Goal: Information Seeking & Learning: Check status

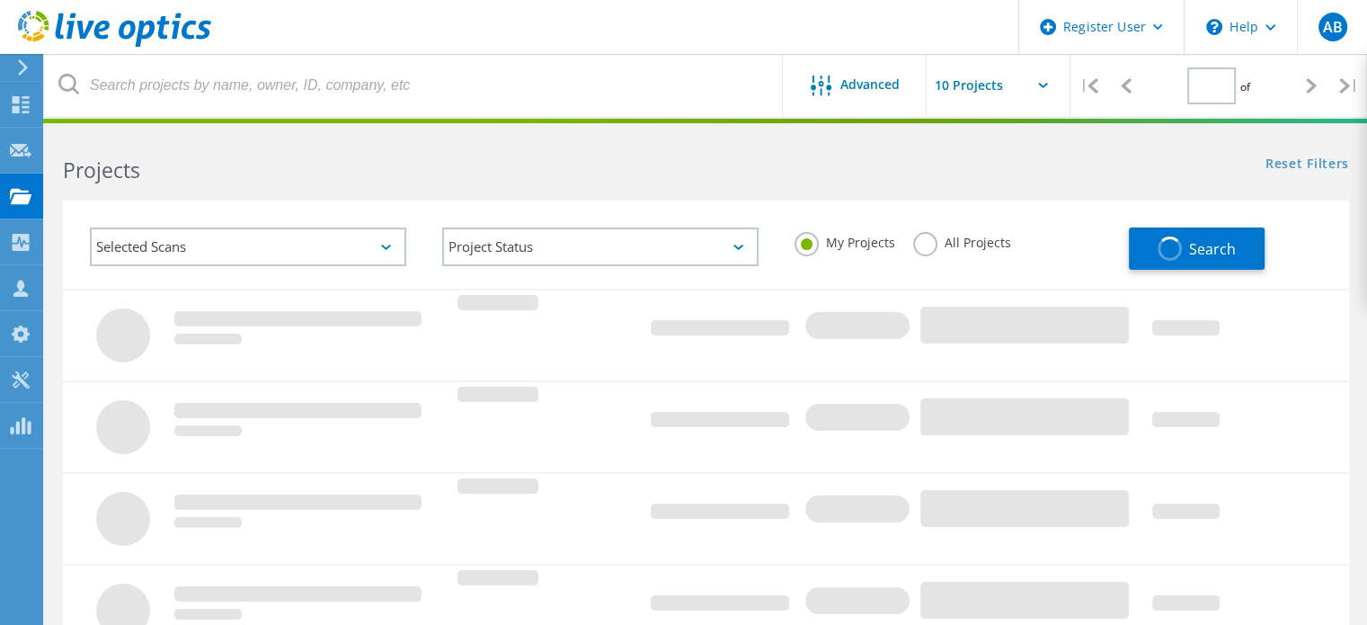
type input "1"
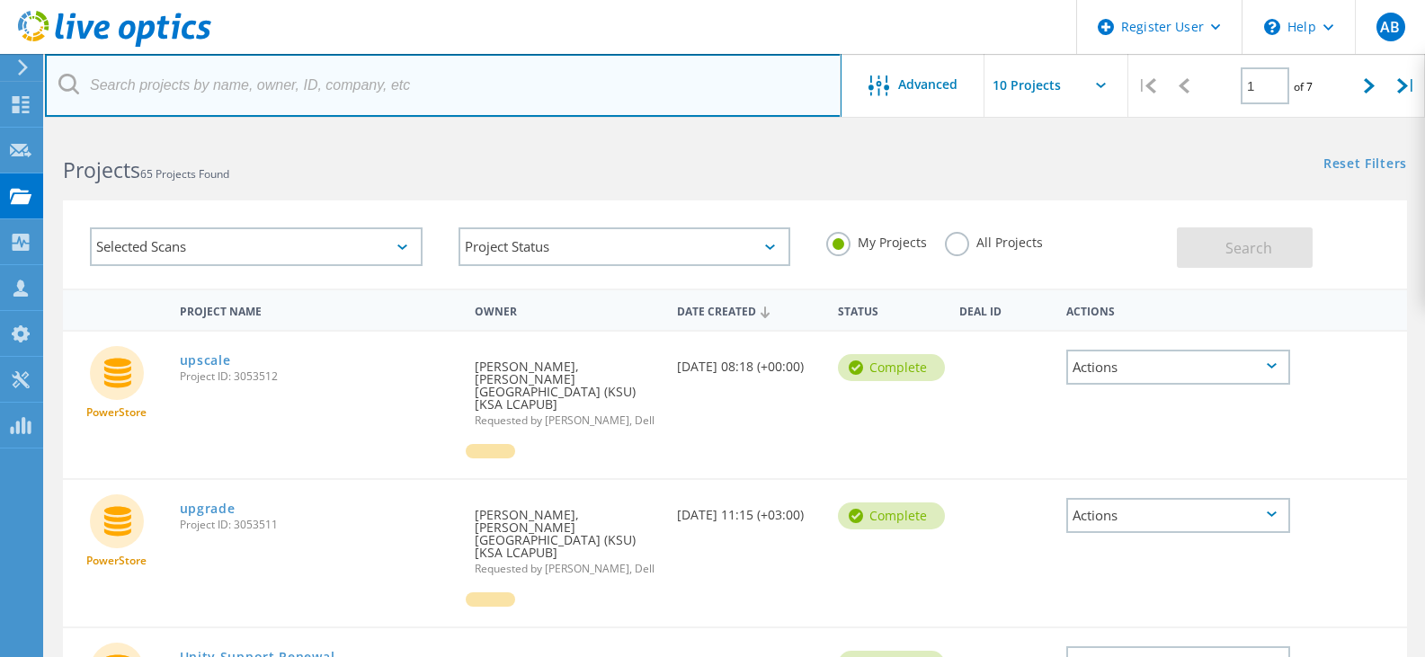
click at [228, 82] on input "text" at bounding box center [443, 85] width 796 height 63
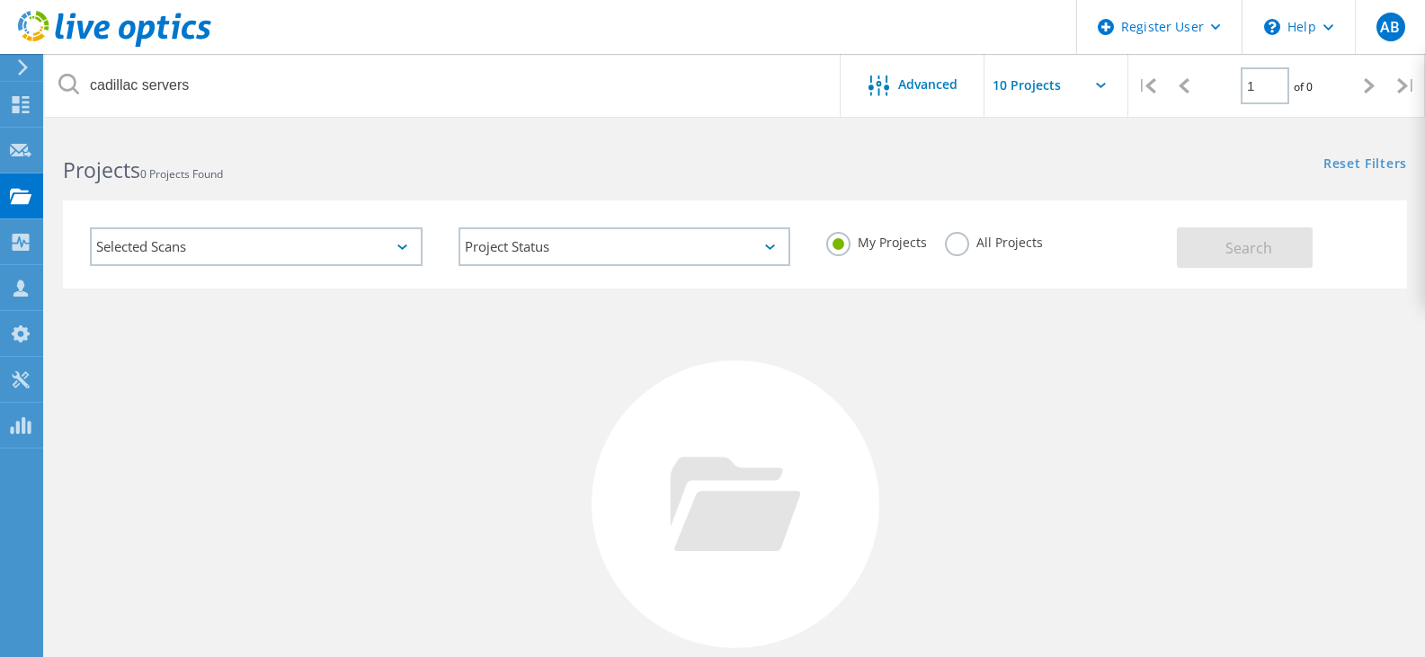
click at [970, 240] on label "All Projects" at bounding box center [994, 240] width 98 height 17
click at [0, 0] on input "All Projects" at bounding box center [0, 0] width 0 height 0
click at [1256, 253] on span "Search" at bounding box center [1248, 248] width 47 height 20
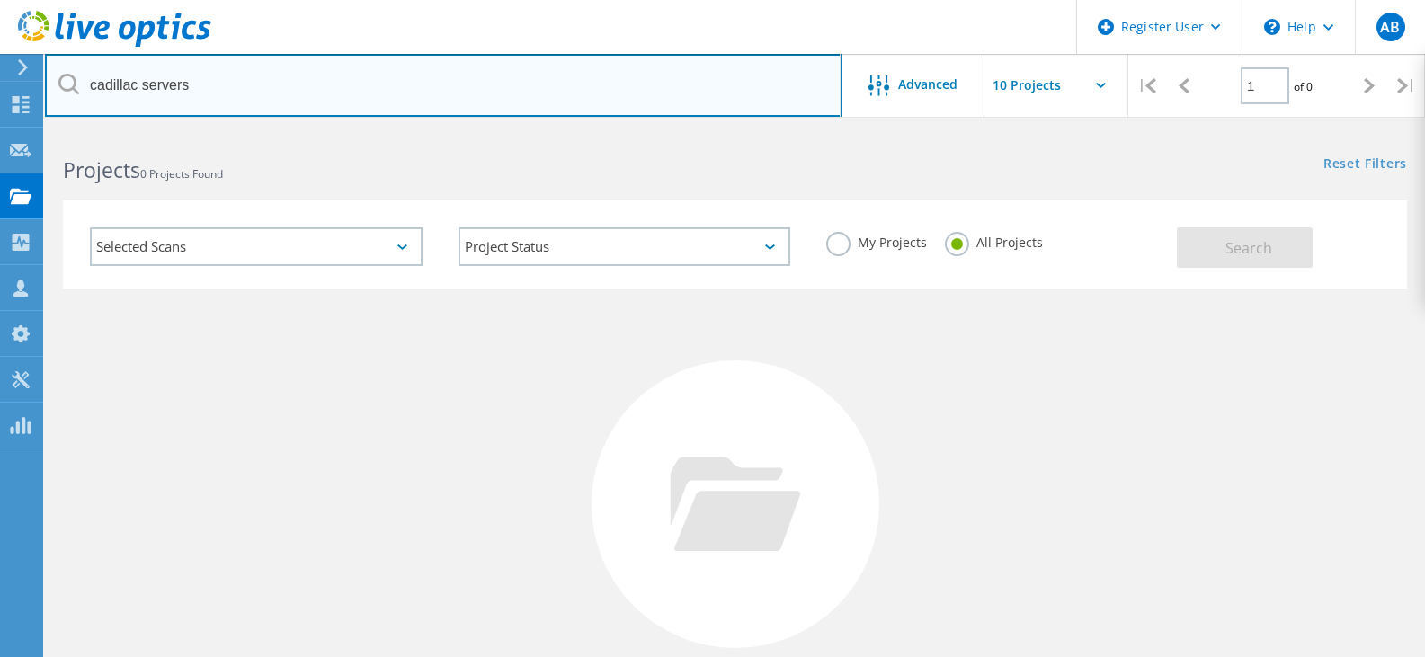
click at [244, 93] on input "cadillac servers" at bounding box center [443, 85] width 796 height 63
type input "3053399"
click at [238, 85] on input "3053399" at bounding box center [443, 85] width 796 height 63
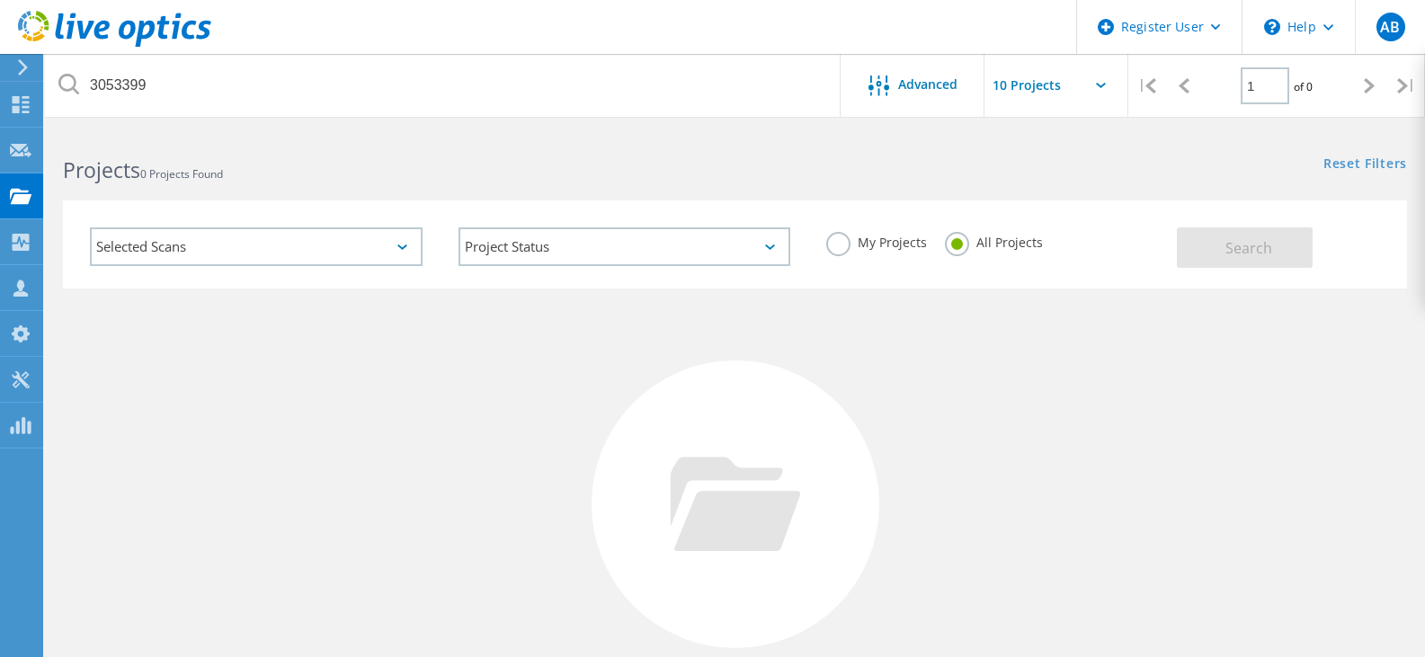
click at [1157, 405] on div "No Projects Found Try refining your search." at bounding box center [735, 521] width 1344 height 465
click at [850, 225] on div "My Projects All Projects" at bounding box center [992, 242] width 369 height 67
click at [850, 234] on label "My Projects" at bounding box center [876, 240] width 101 height 17
click at [0, 0] on input "My Projects" at bounding box center [0, 0] width 0 height 0
click at [973, 240] on label "All Projects" at bounding box center [994, 240] width 98 height 17
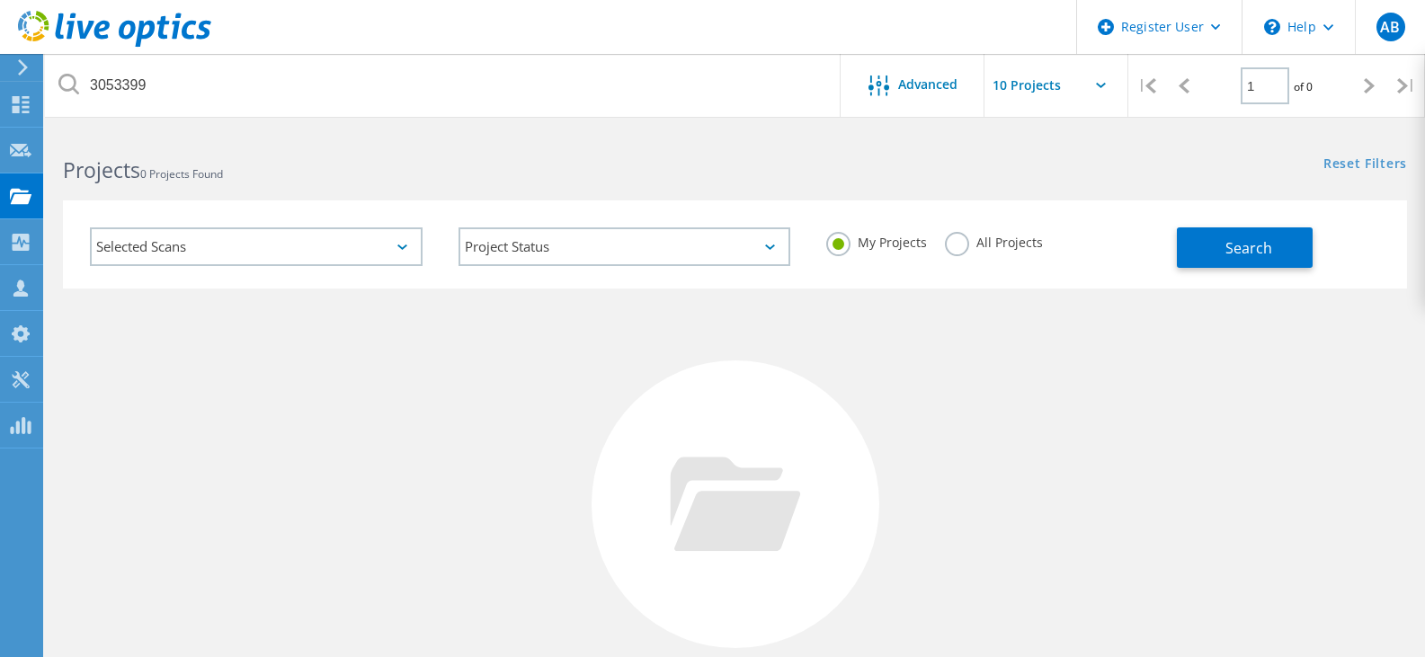
click at [0, 0] on input "All Projects" at bounding box center [0, 0] width 0 height 0
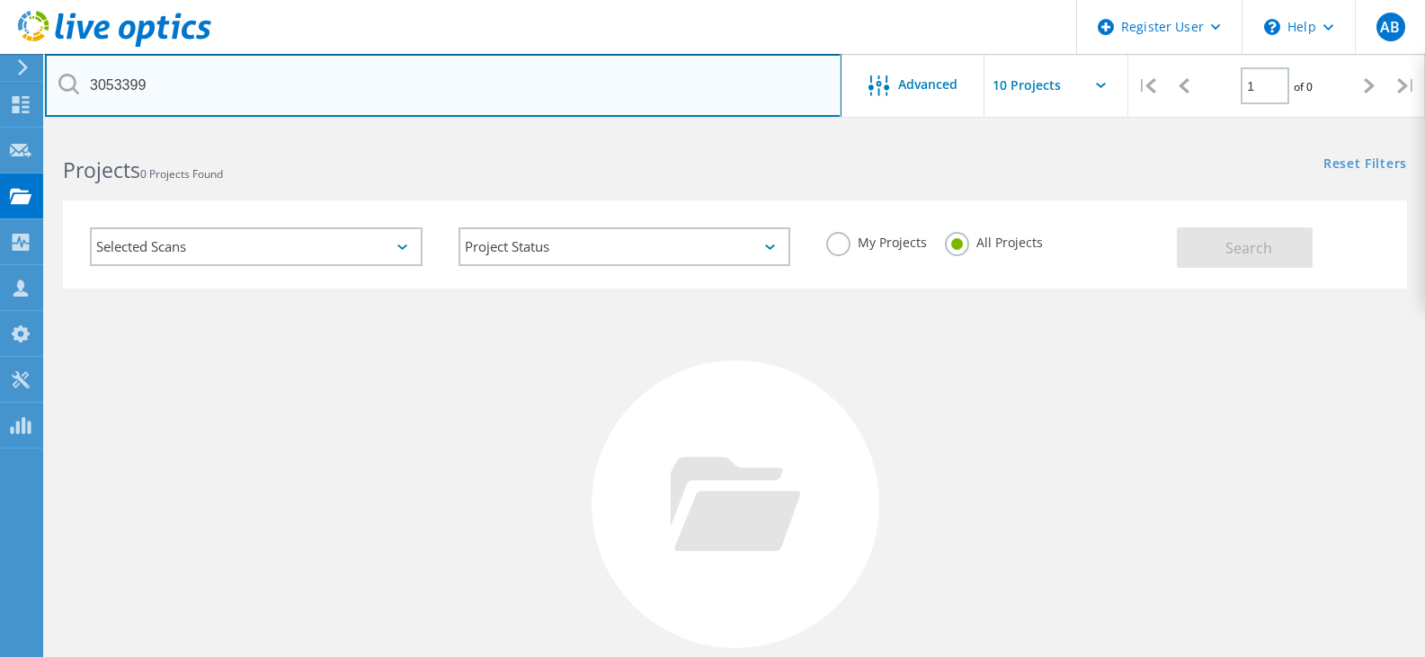
click at [171, 87] on input "3053399" at bounding box center [443, 85] width 796 height 63
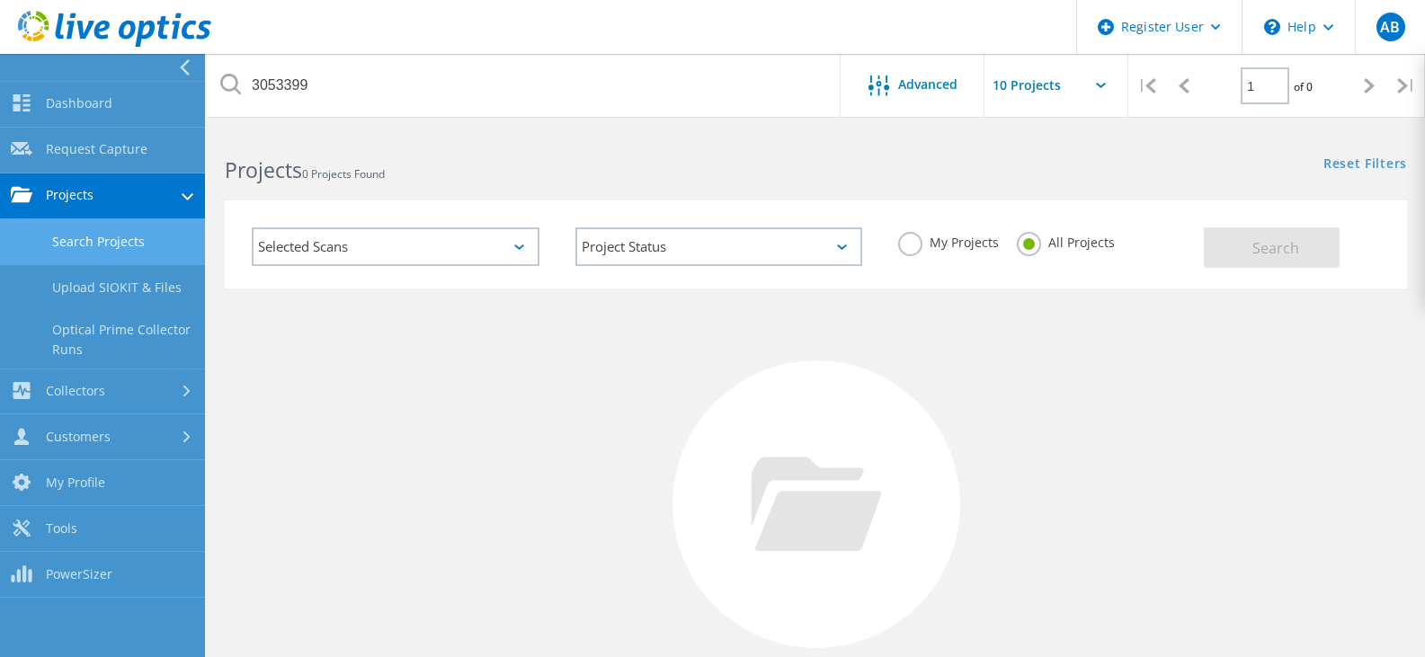
click at [105, 207] on link "Projects" at bounding box center [102, 197] width 205 height 46
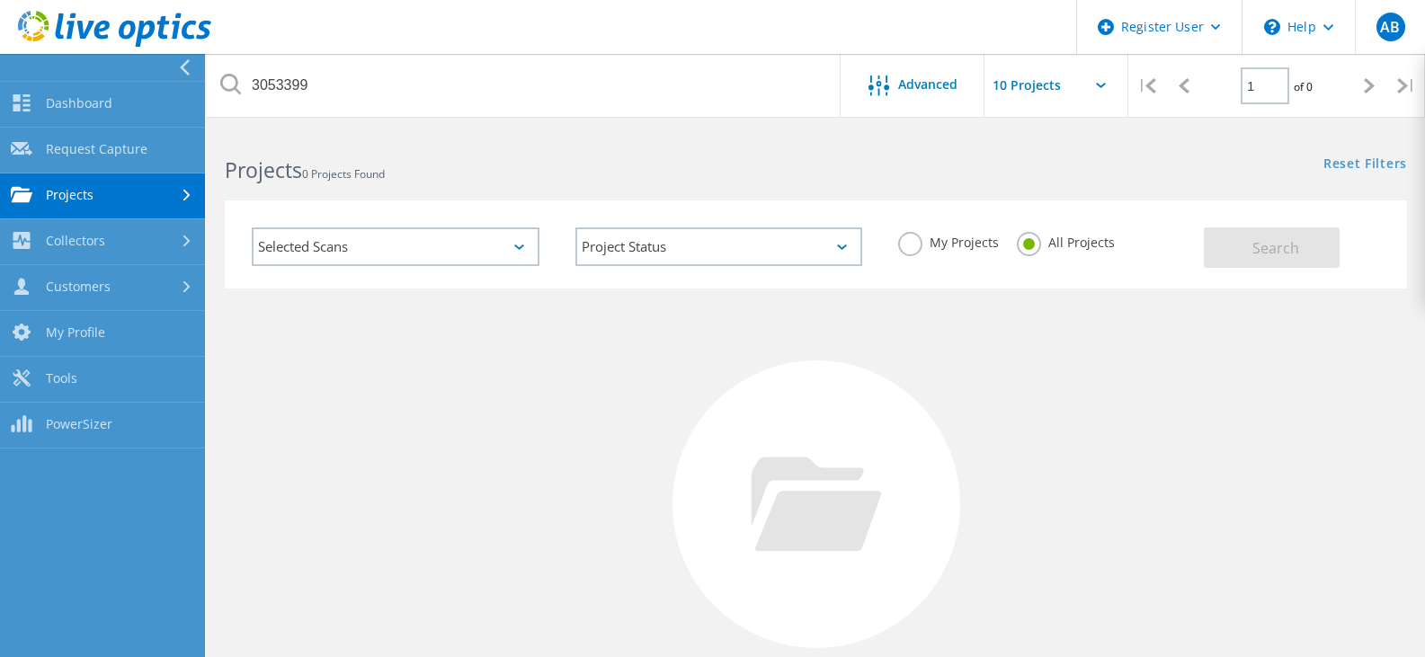
click at [105, 234] on div "Dashboard Dashboard Request Capture Request Capture Projects Search Projects Up…" at bounding box center [102, 265] width 205 height 368
click at [106, 209] on link "Projects" at bounding box center [102, 197] width 205 height 46
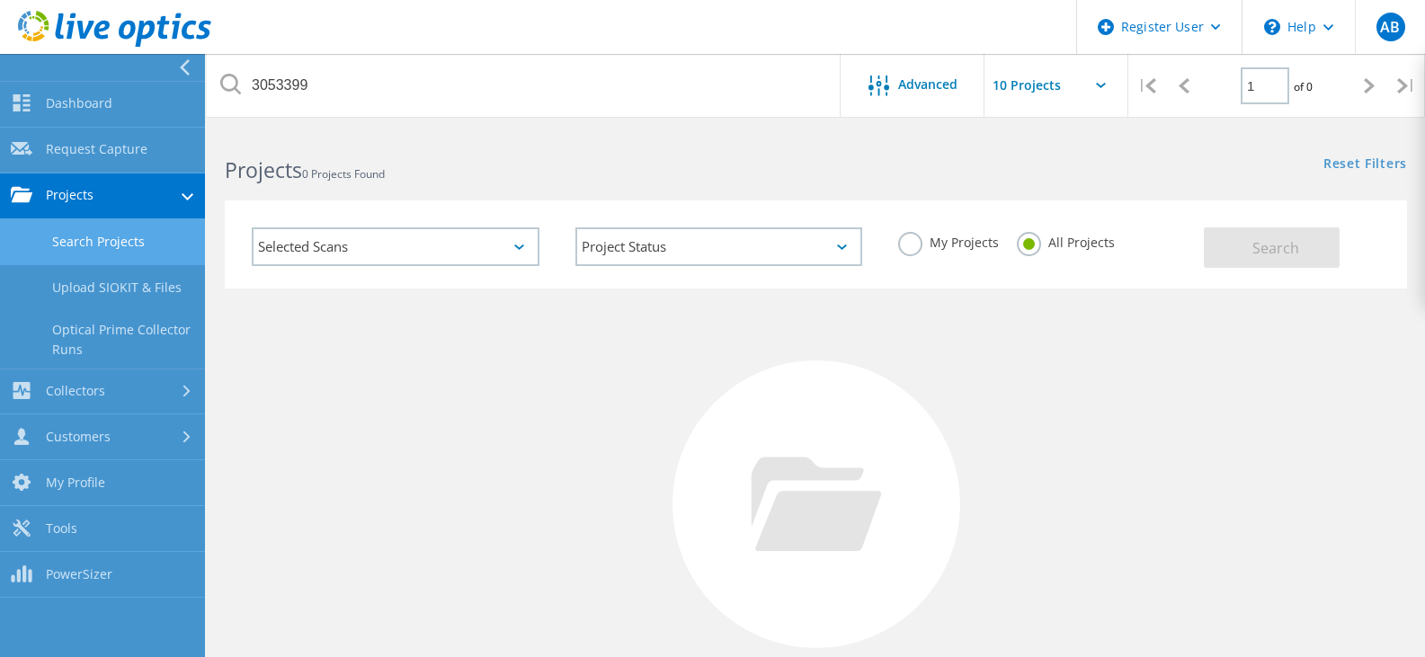
click at [109, 236] on link "Search Projects" at bounding box center [102, 242] width 205 height 46
click at [131, 245] on link "Search Projects" at bounding box center [102, 242] width 205 height 46
click at [128, 269] on link "Upload SIOKIT & Files" at bounding box center [102, 288] width 205 height 46
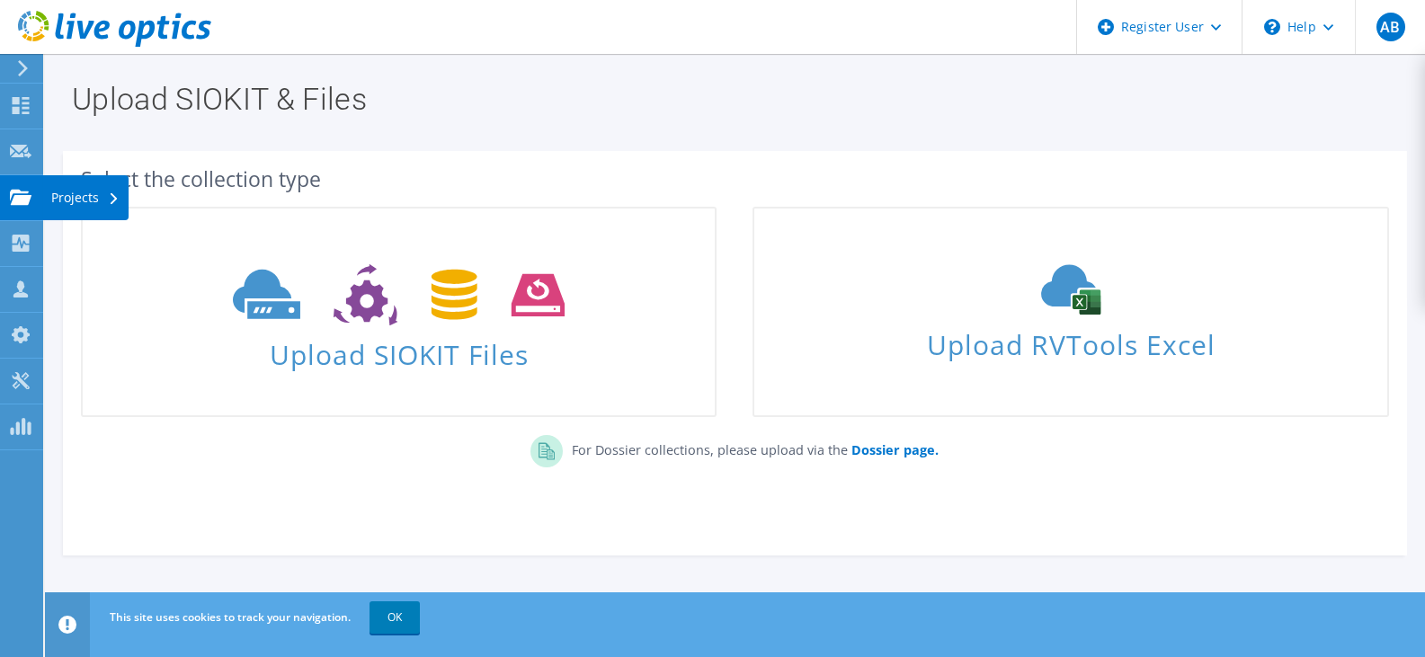
click at [15, 191] on use at bounding box center [21, 196] width 22 height 15
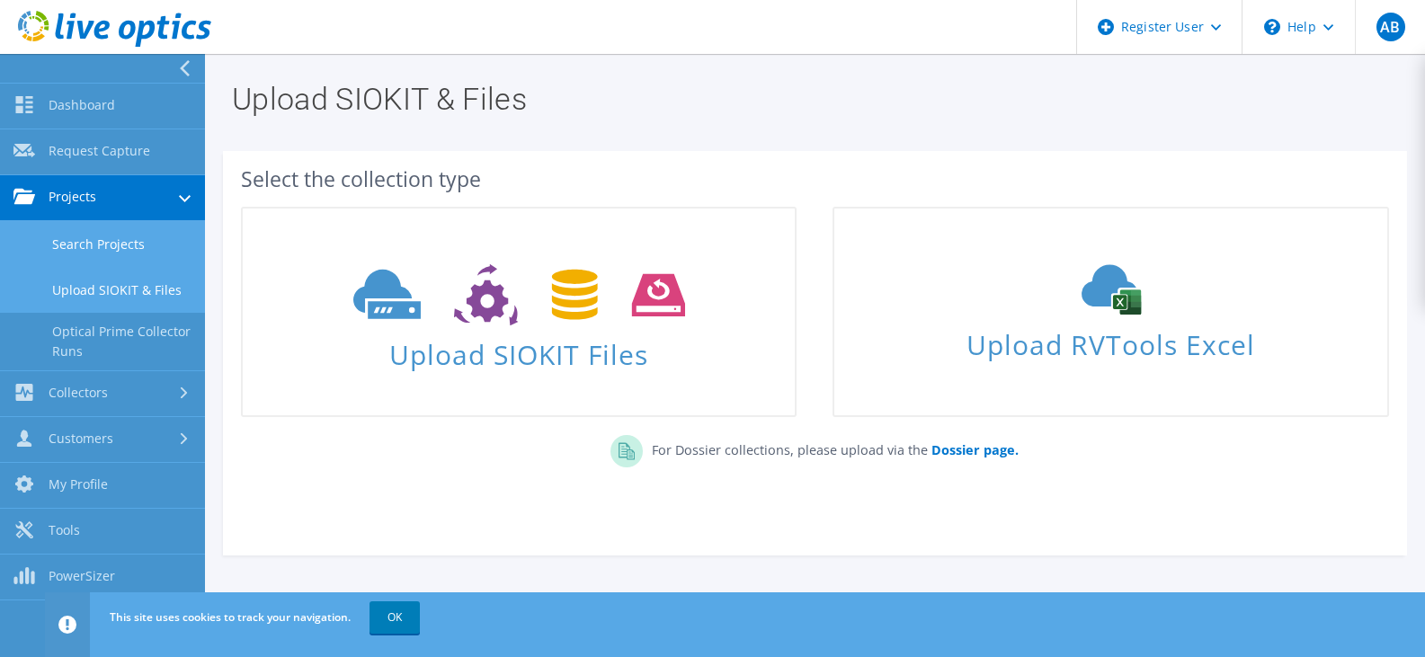
click at [110, 237] on link "Search Projects" at bounding box center [102, 244] width 205 height 46
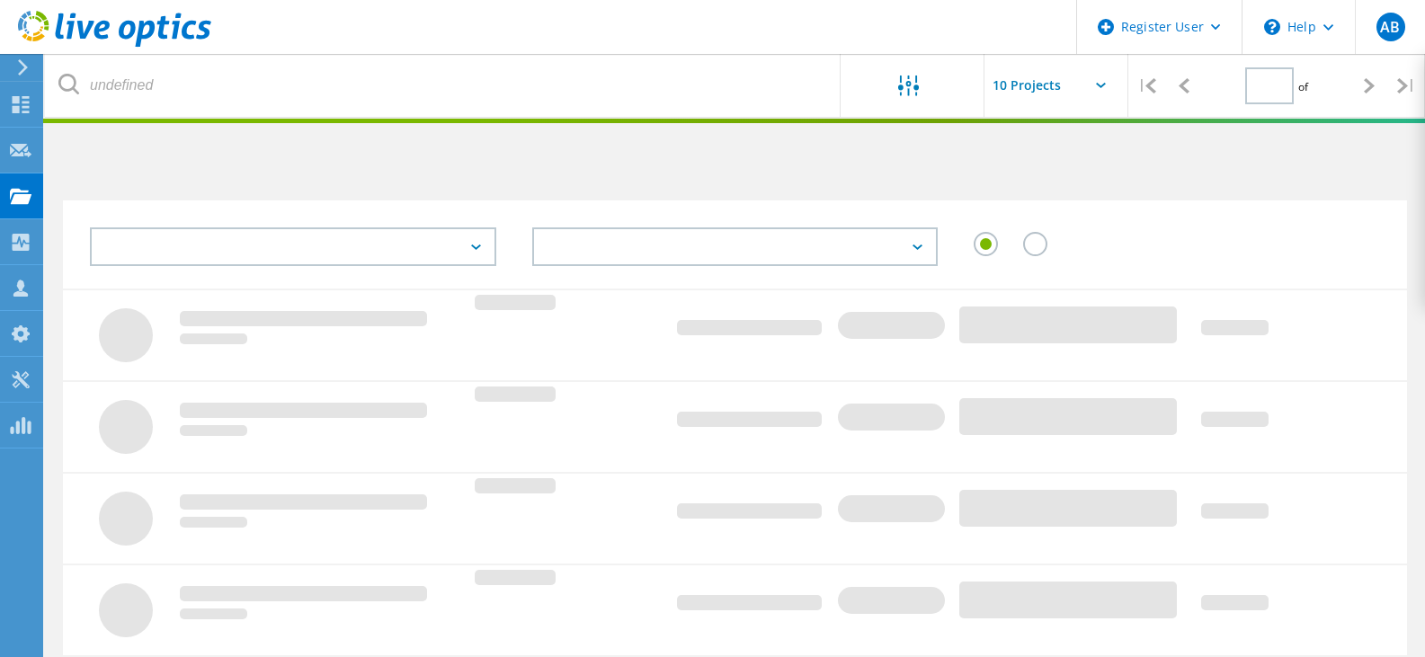
type input "1"
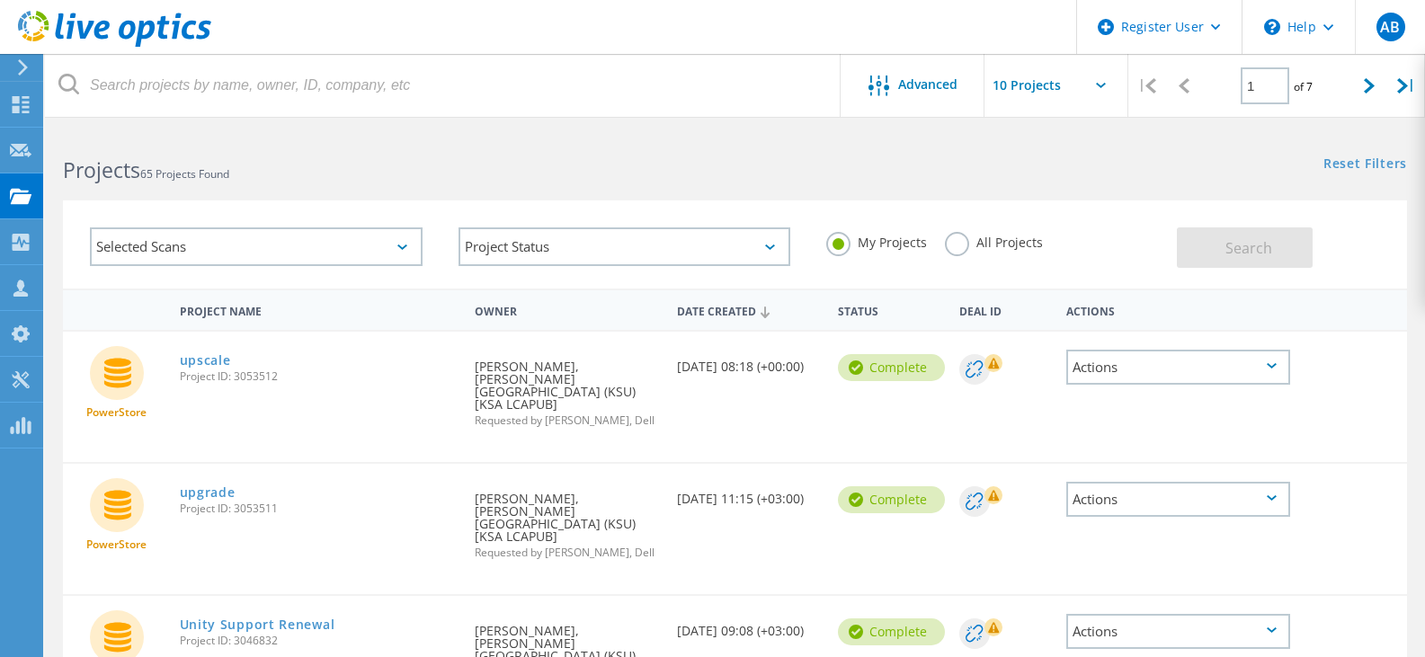
click at [9, 66] on div at bounding box center [19, 67] width 27 height 16
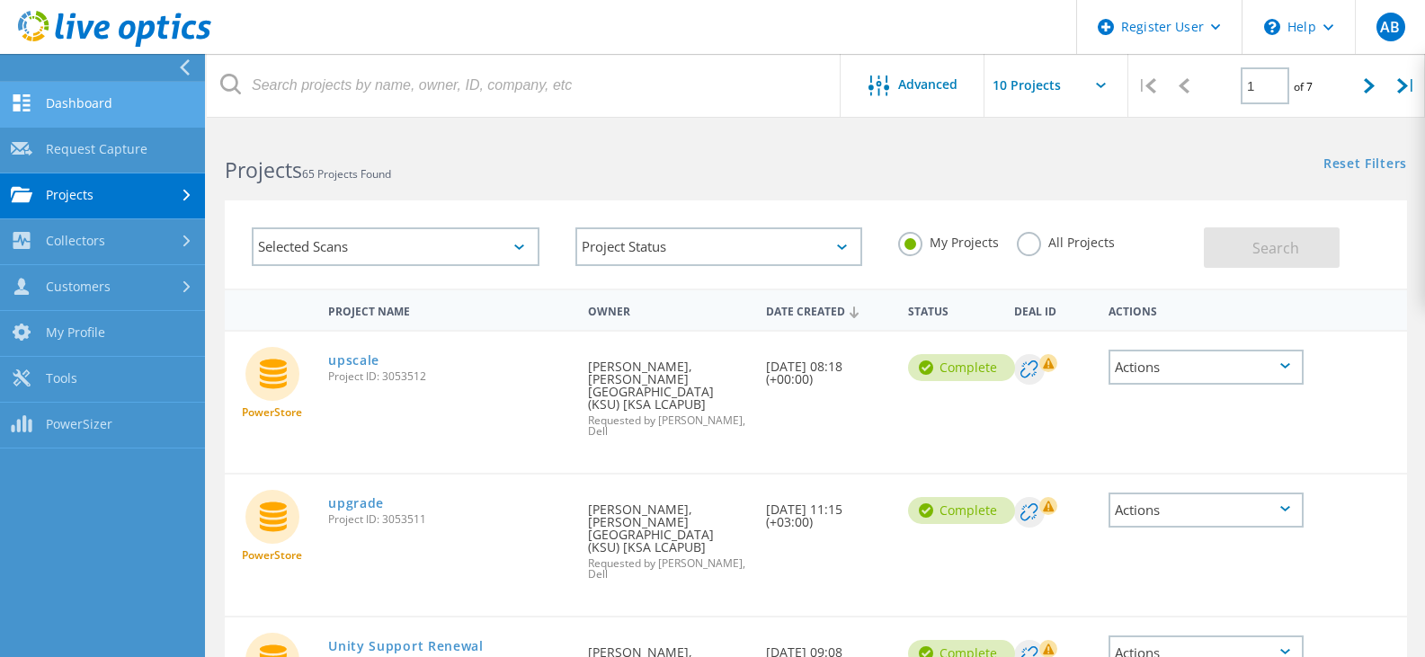
click at [82, 116] on link "Dashboard" at bounding box center [102, 105] width 205 height 46
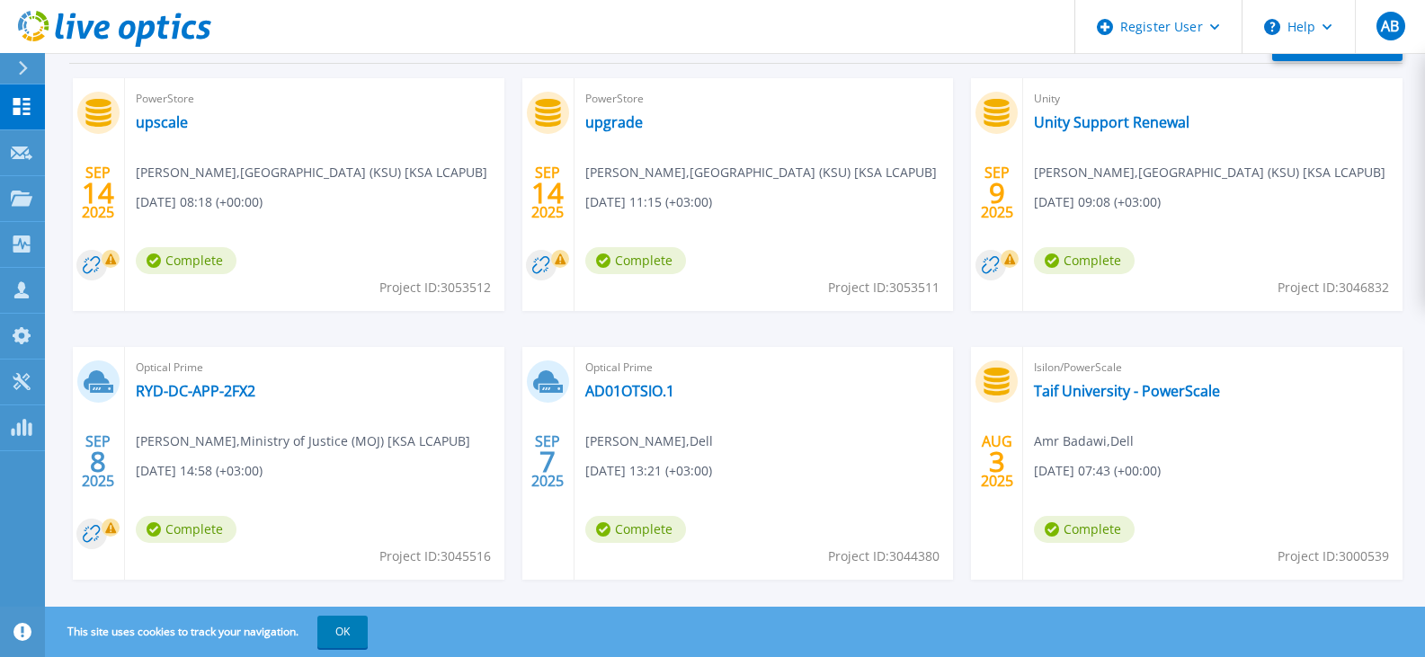
scroll to position [414, 0]
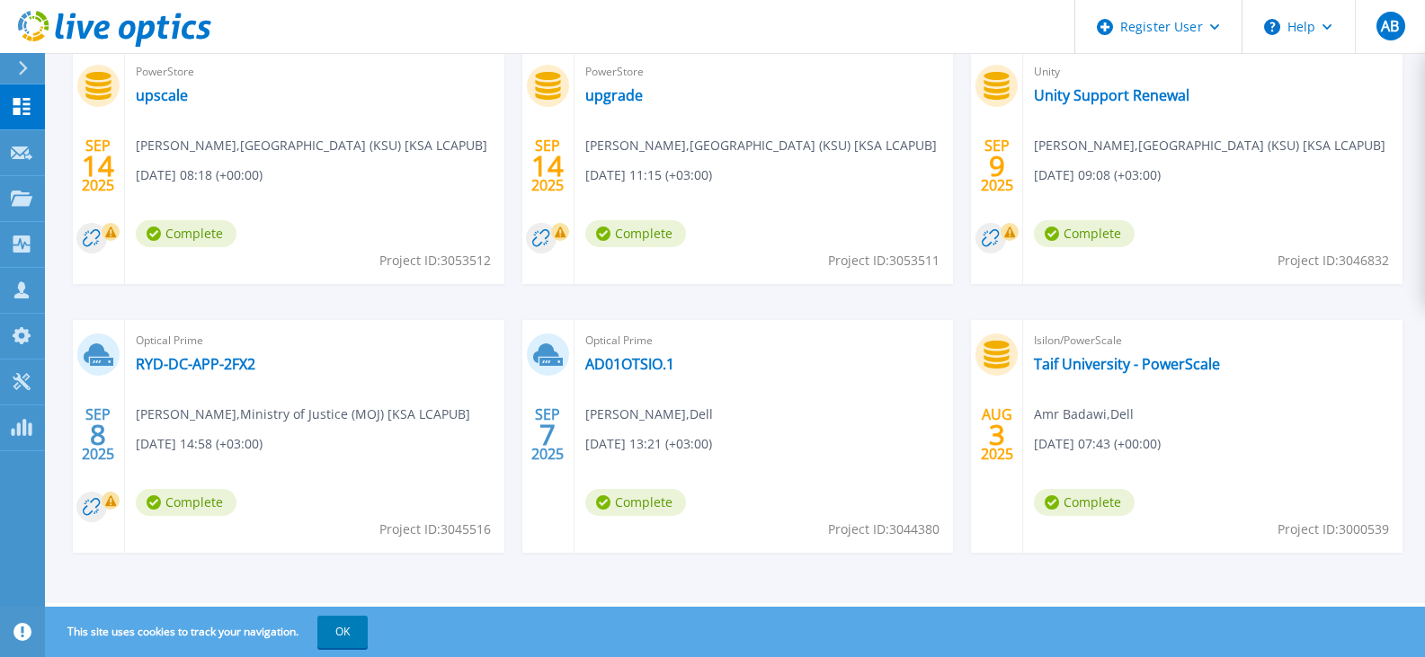
click at [915, 529] on span "Project ID: 3044380" at bounding box center [883, 530] width 111 height 20
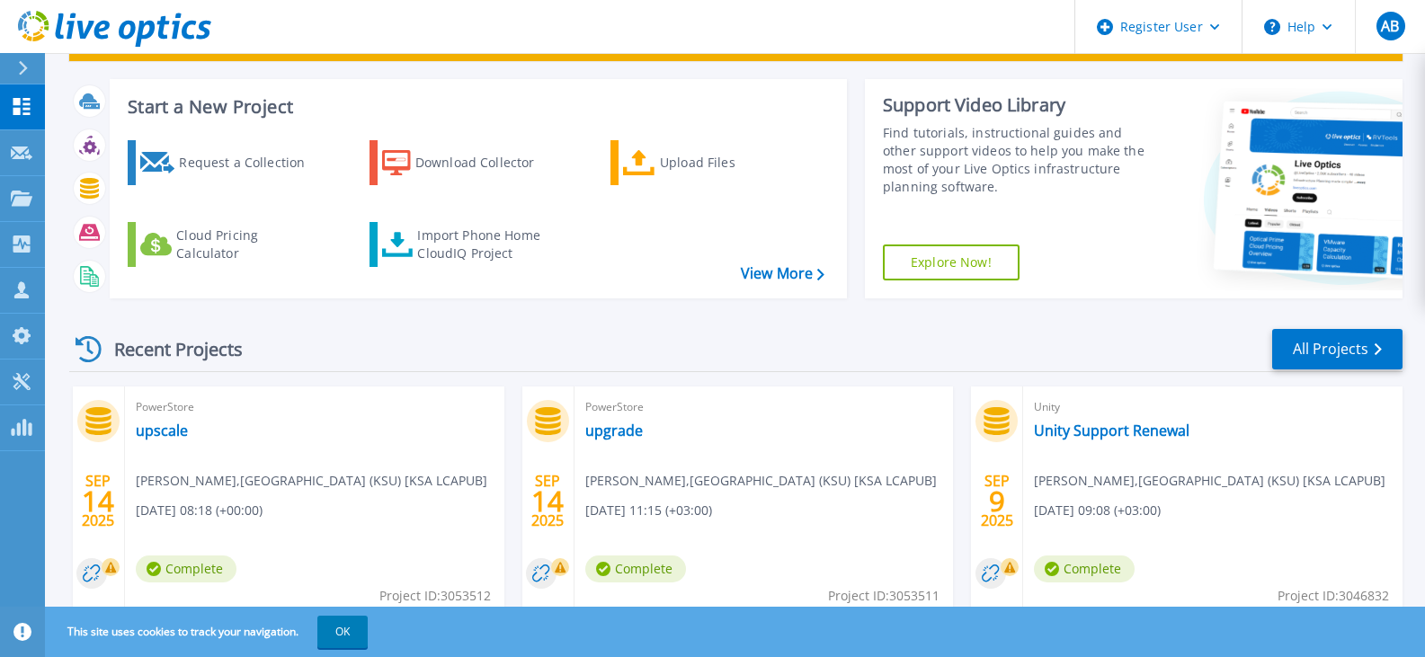
scroll to position [0, 0]
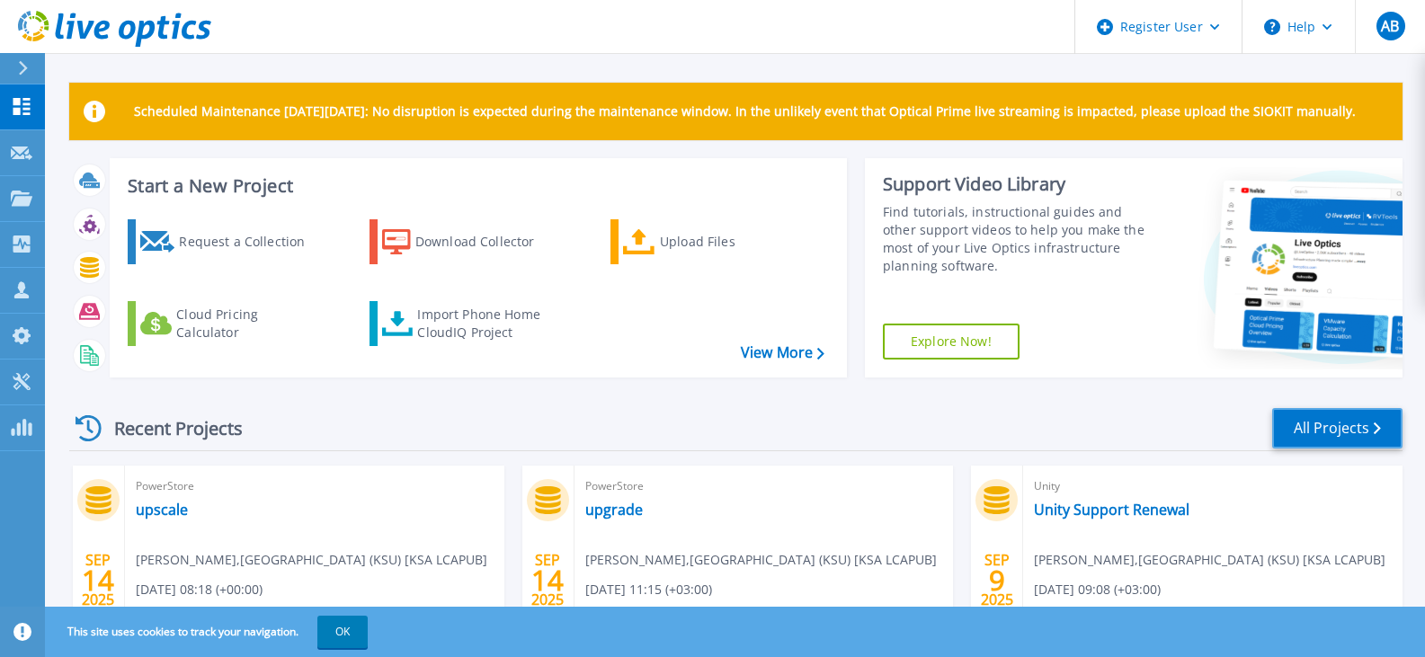
click at [1370, 430] on link "All Projects" at bounding box center [1337, 428] width 130 height 40
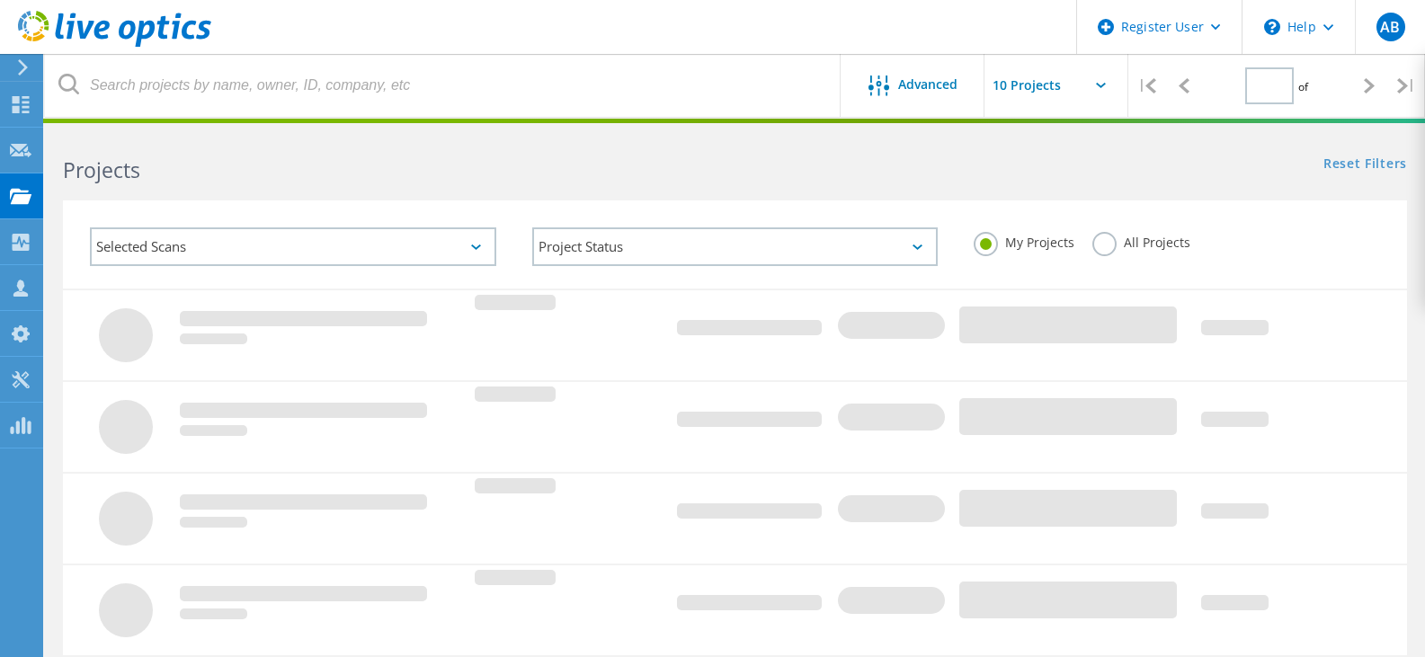
type input "1"
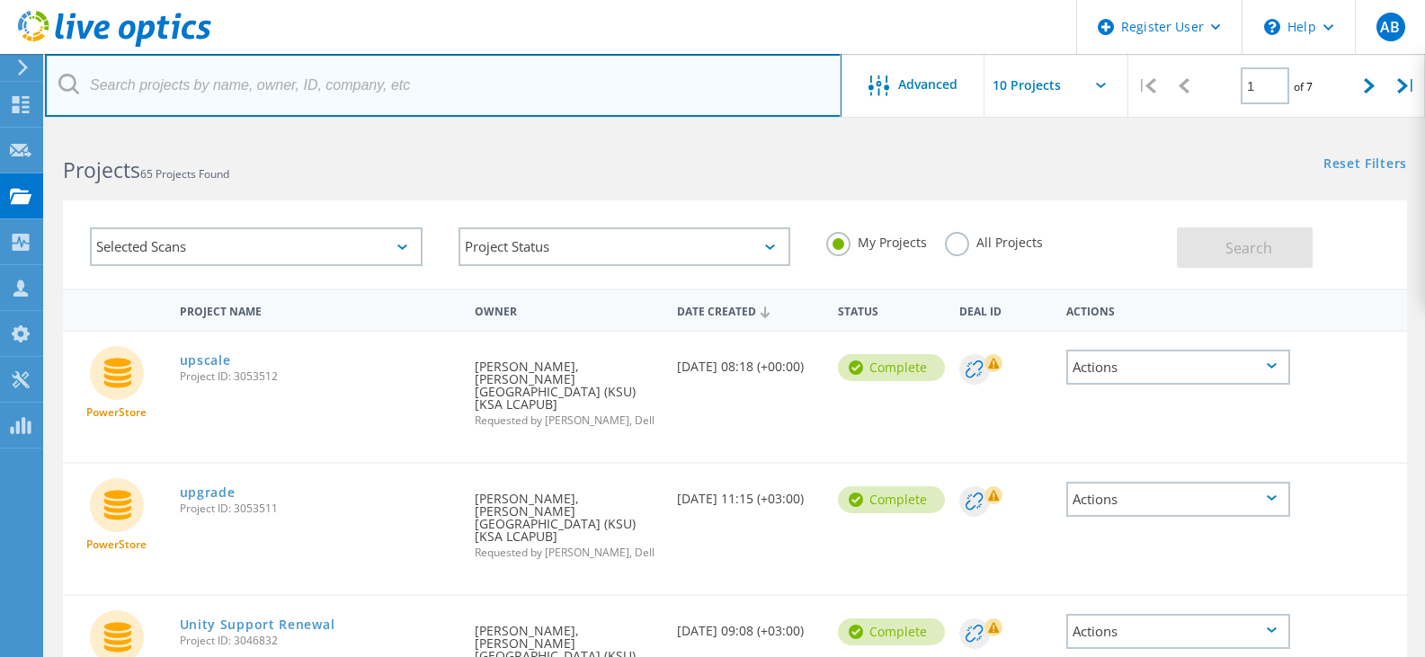
click at [229, 93] on input "text" at bounding box center [443, 85] width 796 height 63
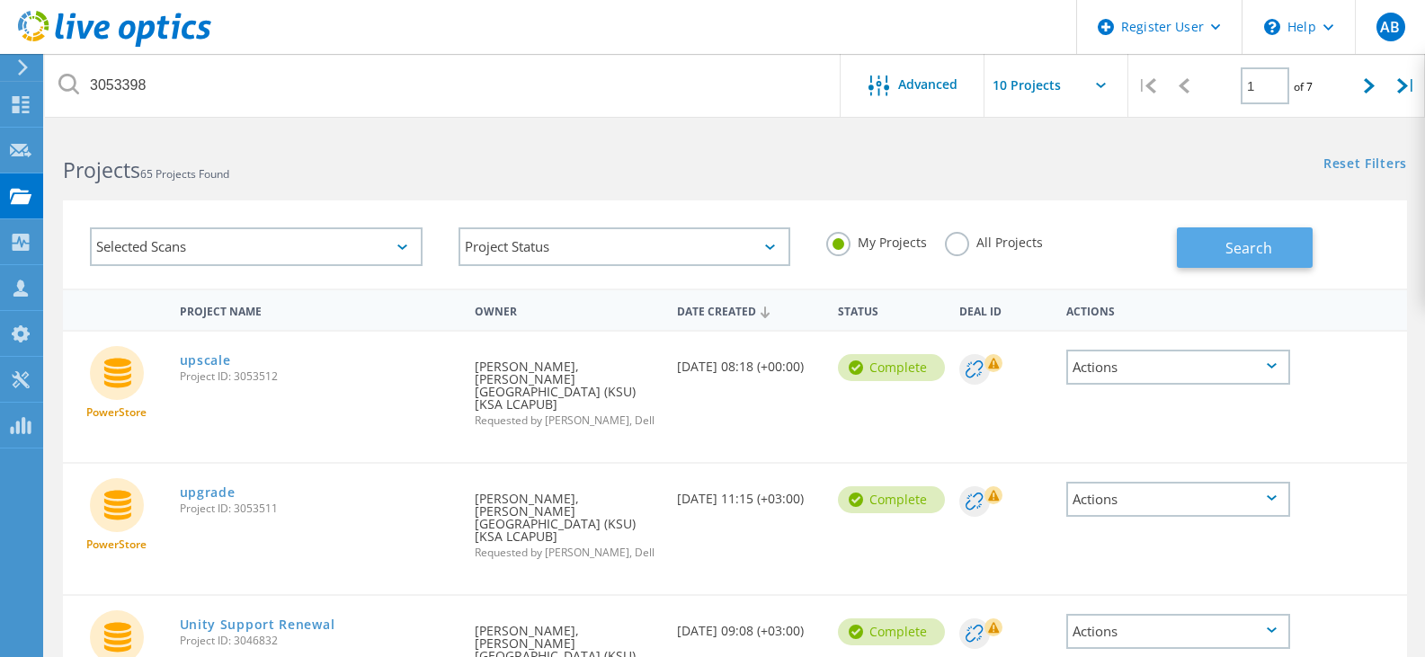
click at [1240, 254] on span "Search" at bounding box center [1248, 248] width 47 height 20
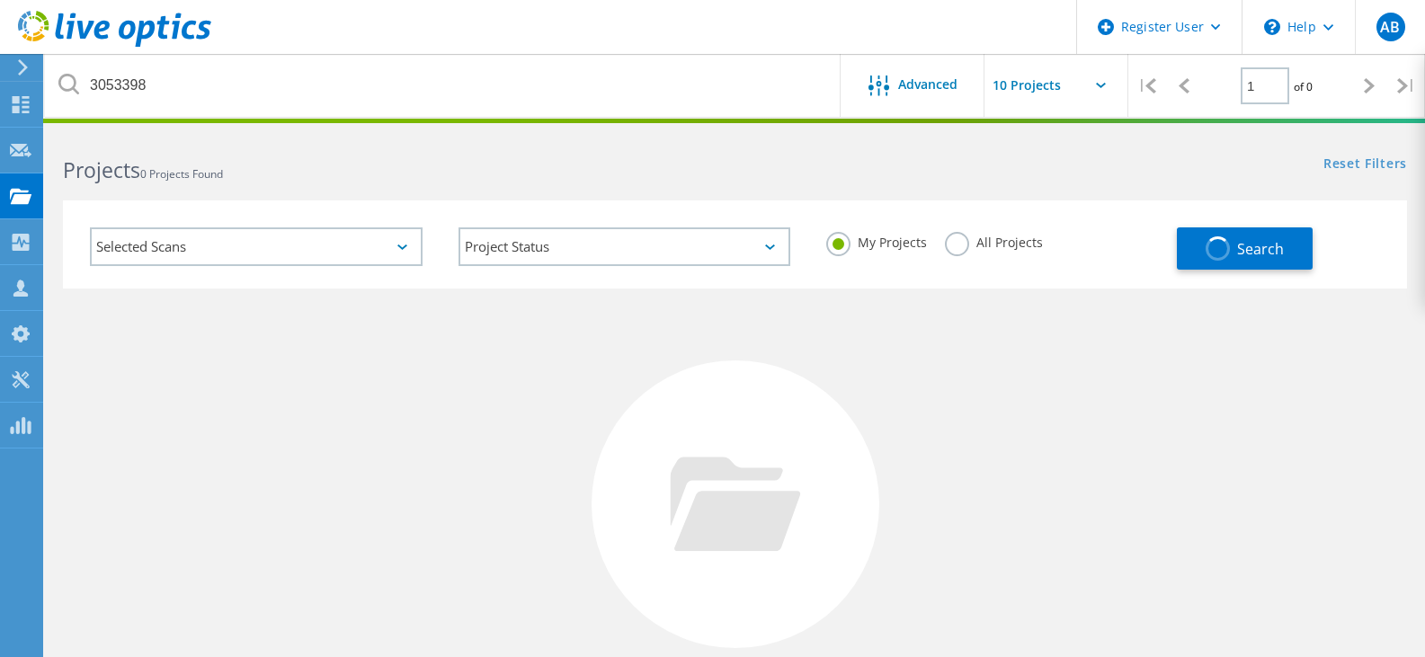
click at [965, 247] on label "All Projects" at bounding box center [994, 240] width 98 height 17
click at [0, 0] on input "All Projects" at bounding box center [0, 0] width 0 height 0
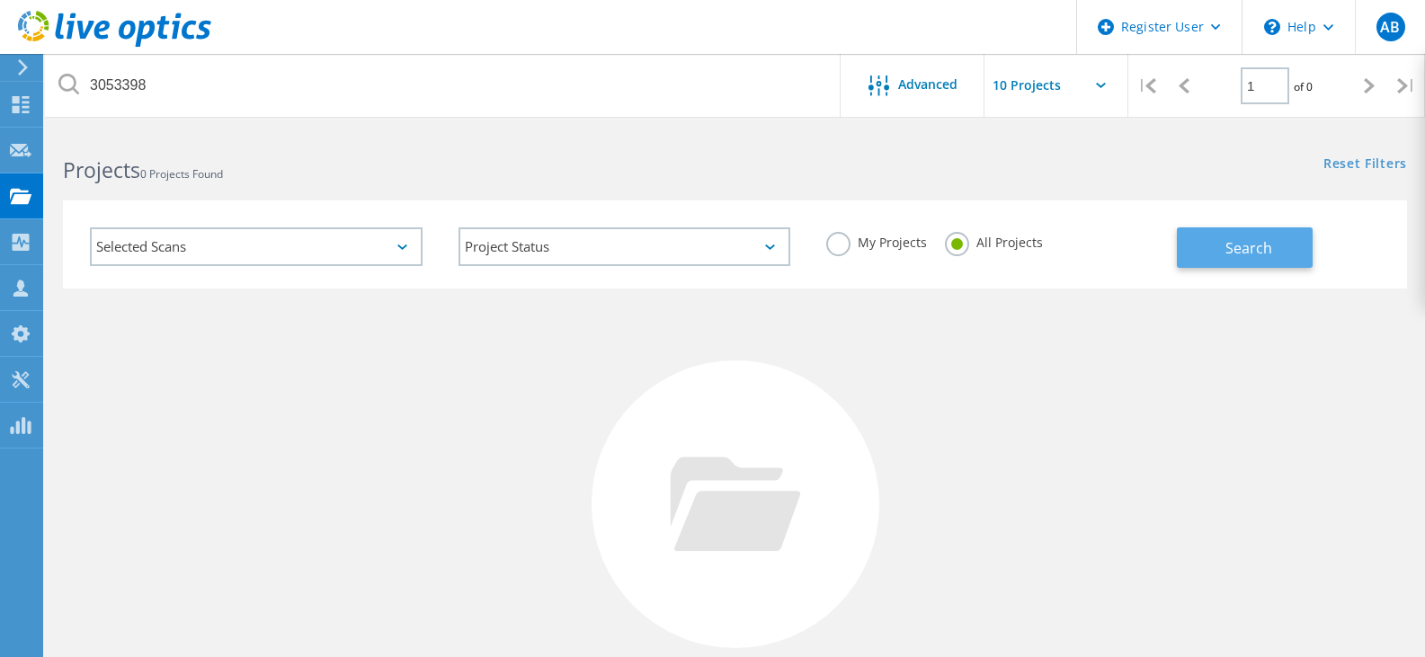
click at [1207, 246] on button "Search" at bounding box center [1245, 247] width 136 height 40
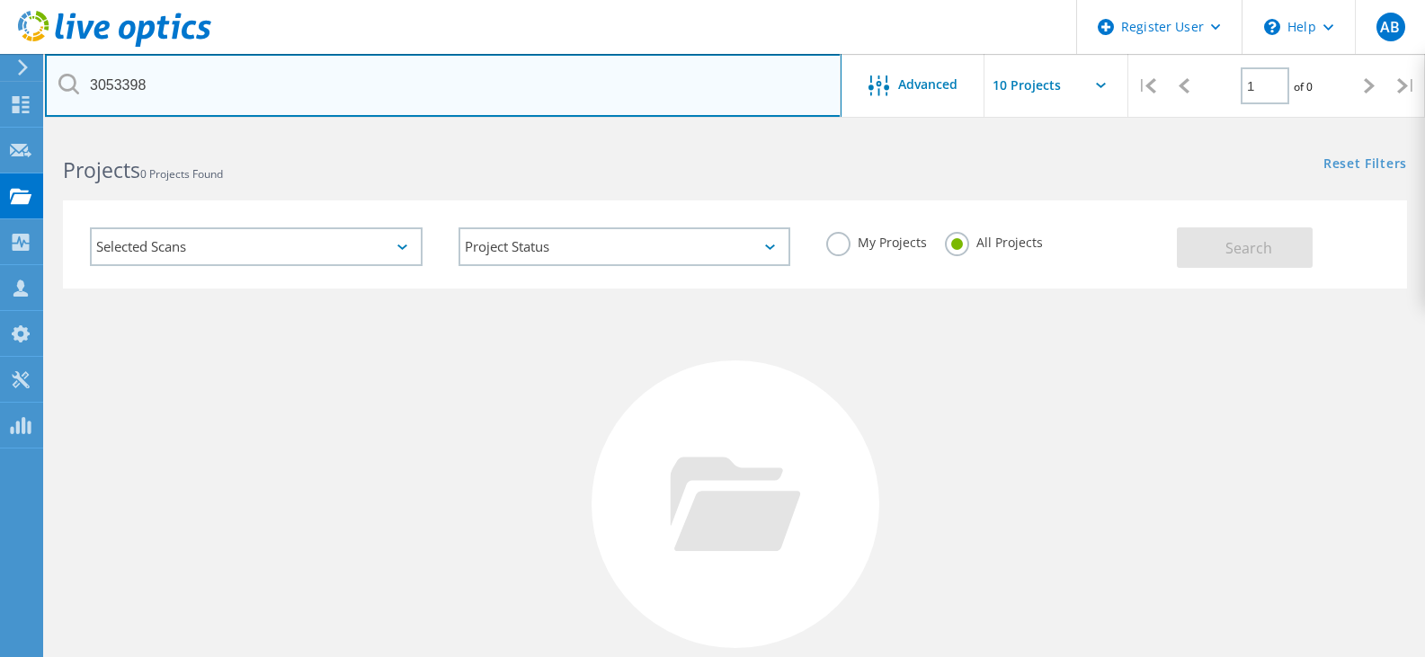
click at [207, 85] on input "3053398" at bounding box center [443, 85] width 796 height 63
type input "3053399"
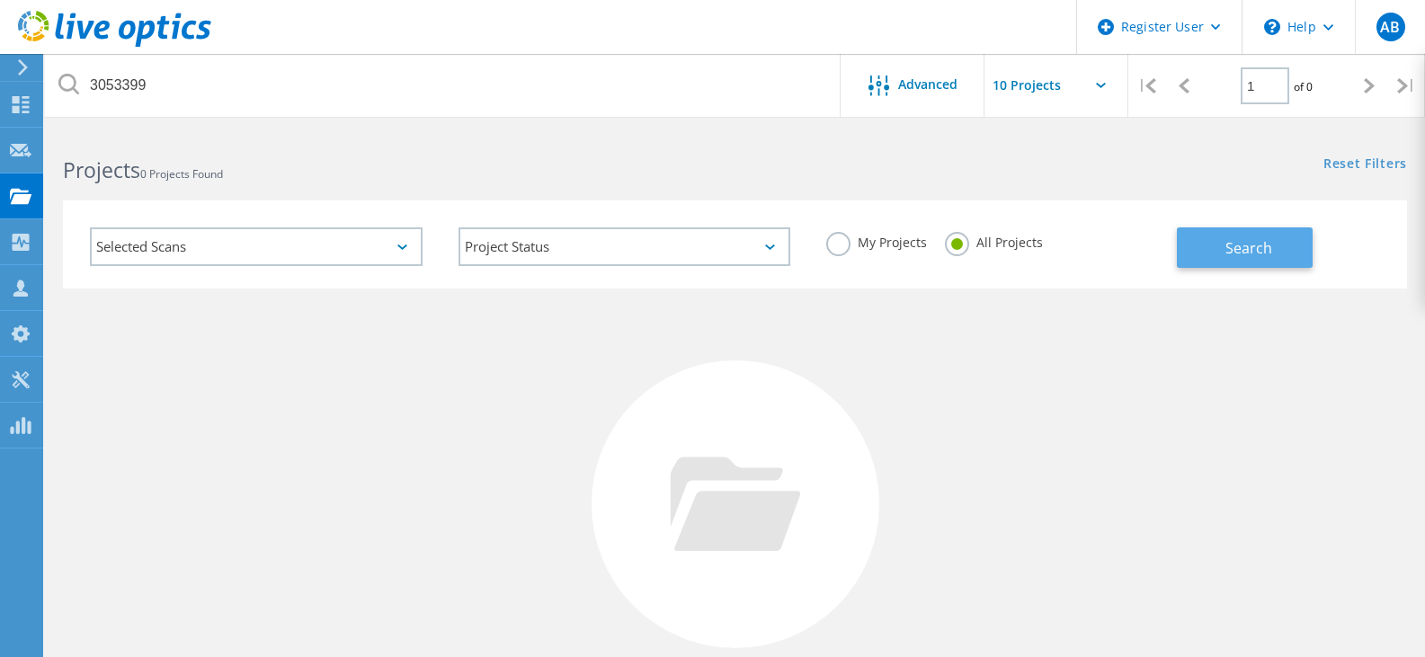
click at [1206, 249] on button "Search" at bounding box center [1245, 247] width 136 height 40
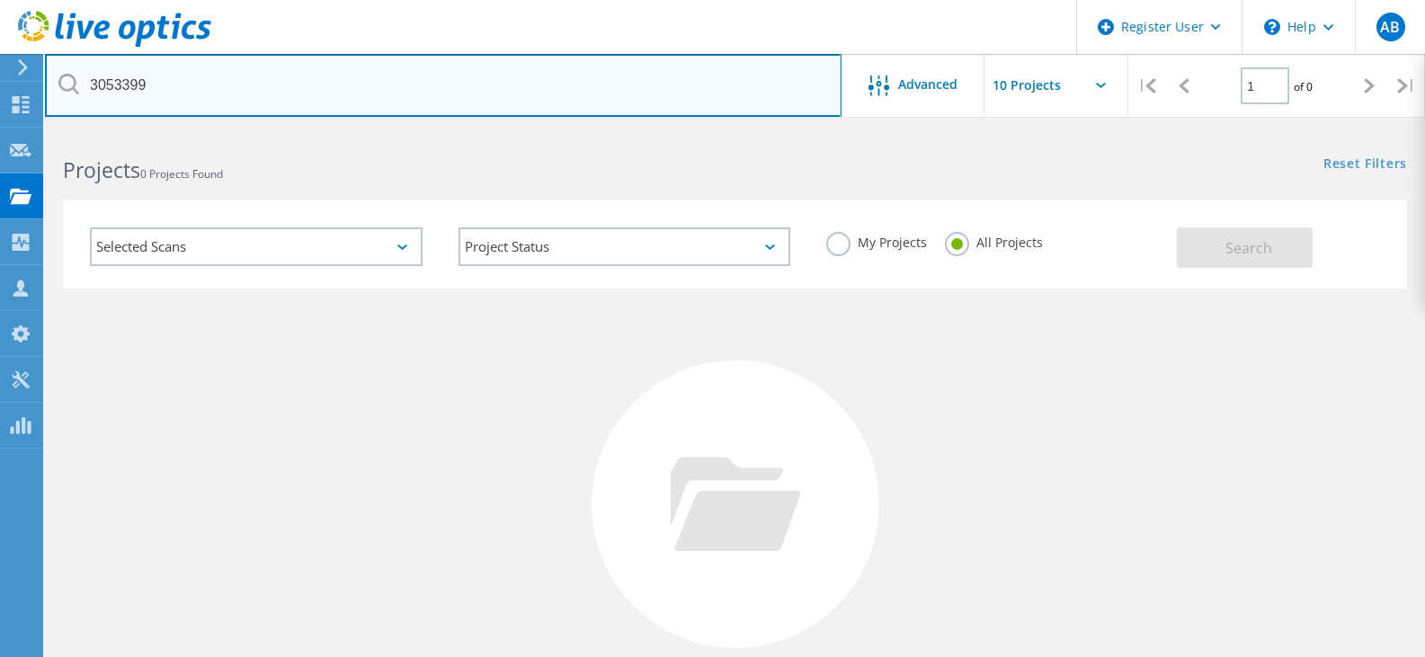
click at [139, 85] on input "3053399" at bounding box center [443, 85] width 796 height 63
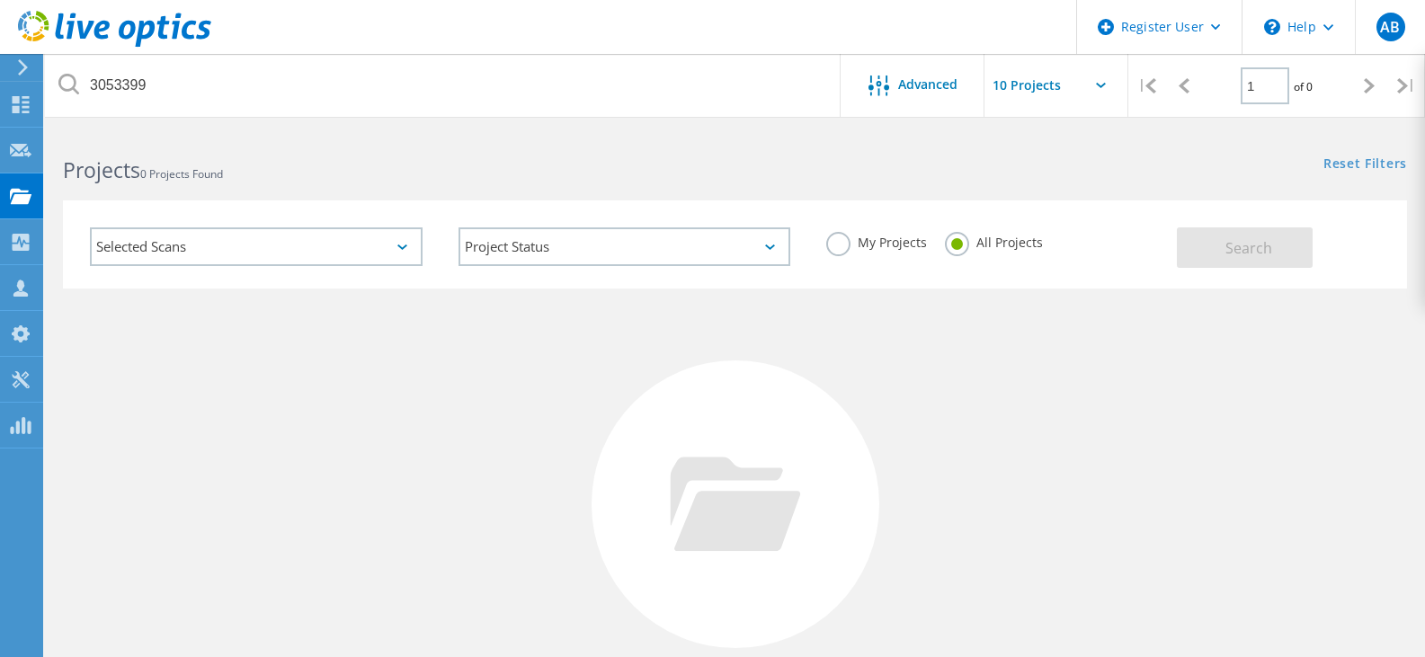
click at [17, 68] on icon at bounding box center [22, 67] width 13 height 16
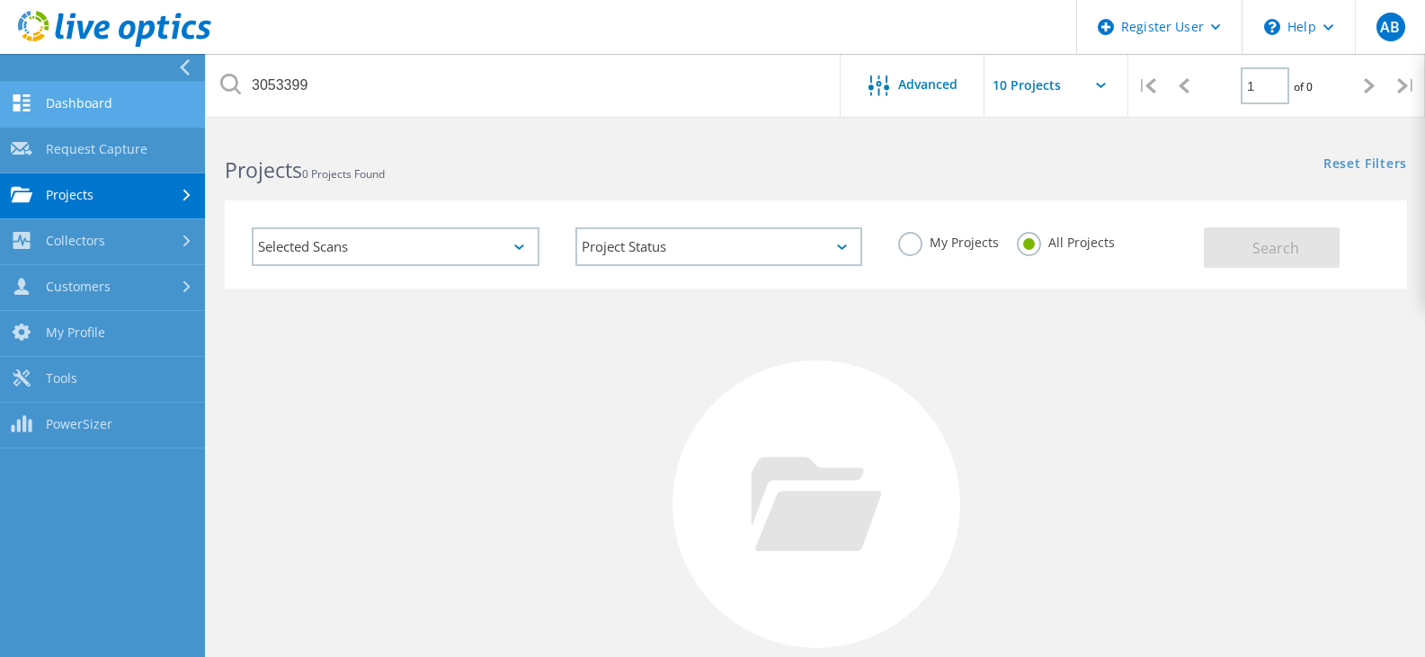
click at [78, 109] on link "Dashboard" at bounding box center [102, 105] width 205 height 46
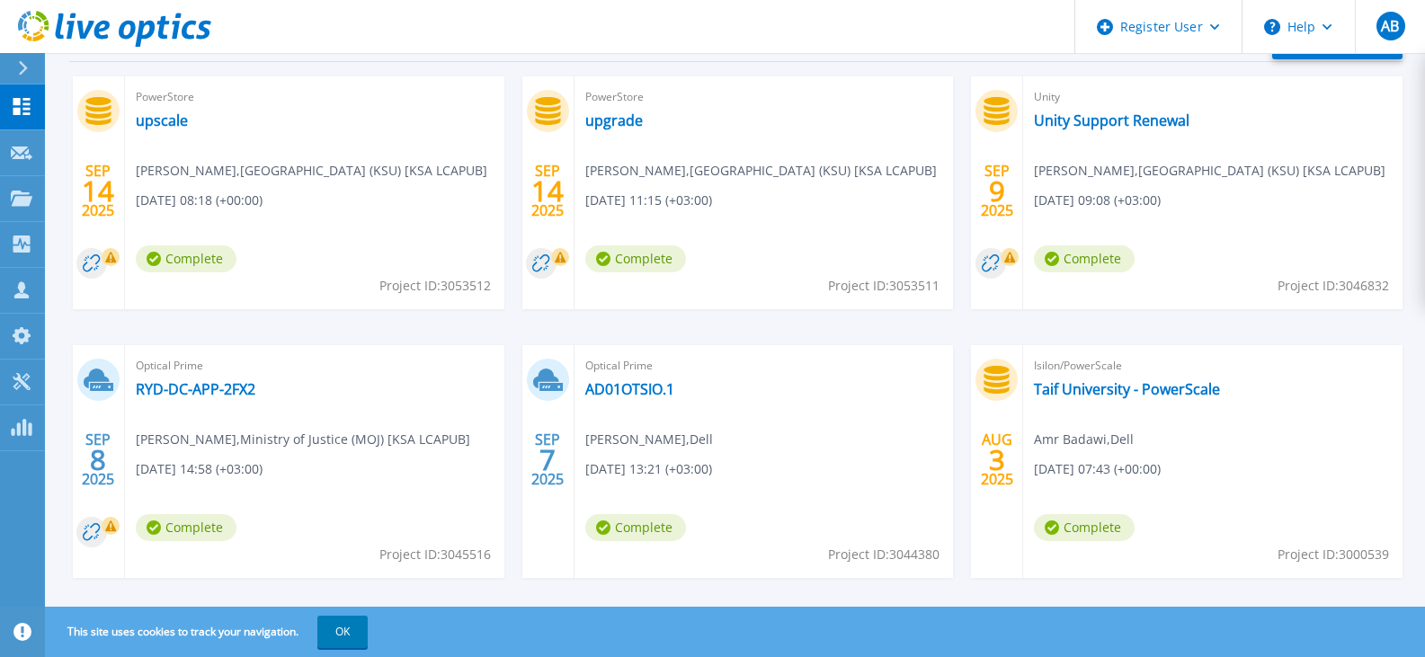
scroll to position [414, 0]
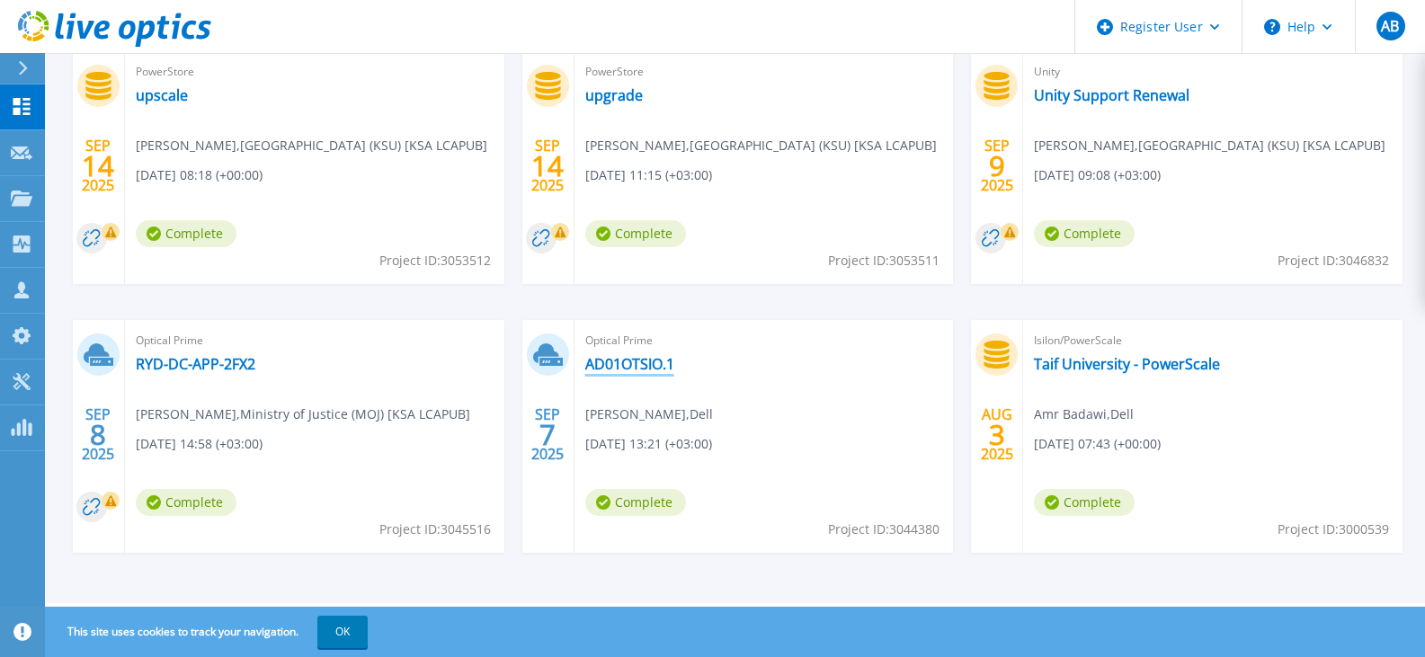
click at [664, 364] on link "AD01OTSIO.1" at bounding box center [629, 364] width 89 height 18
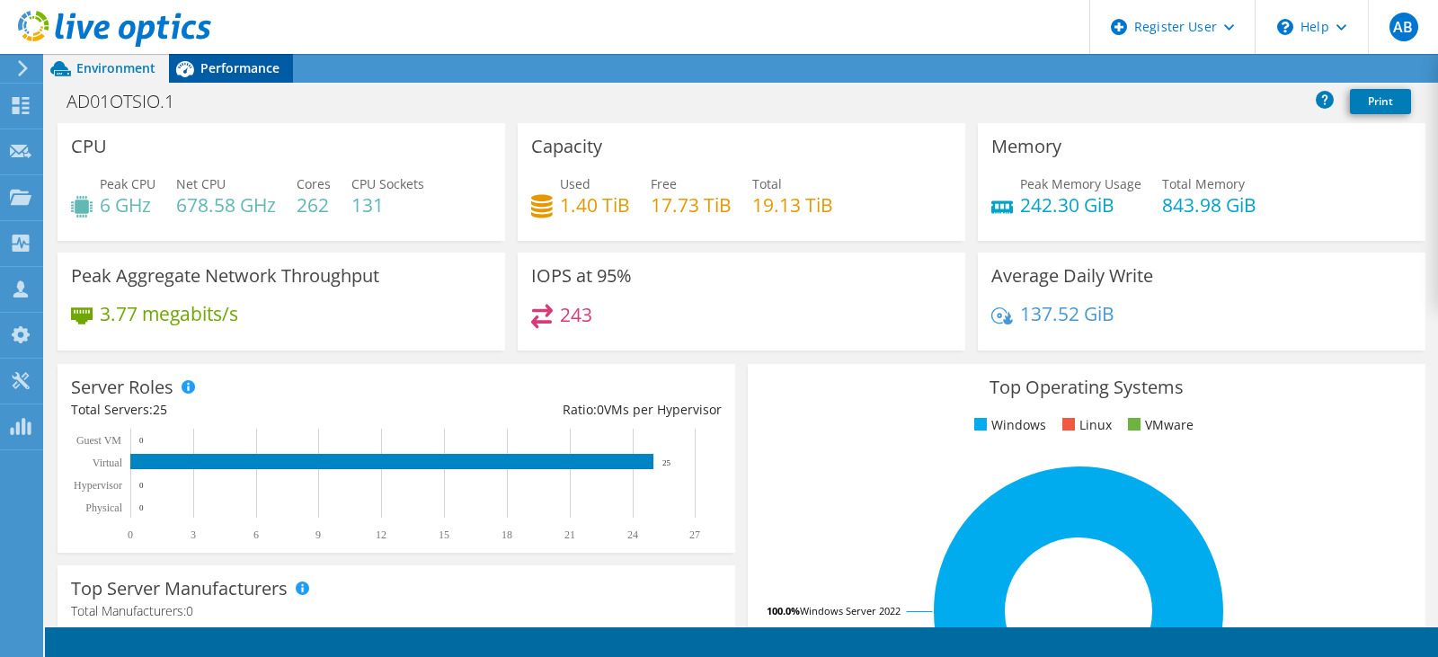
click at [209, 63] on span "Performance" at bounding box center [239, 67] width 79 height 17
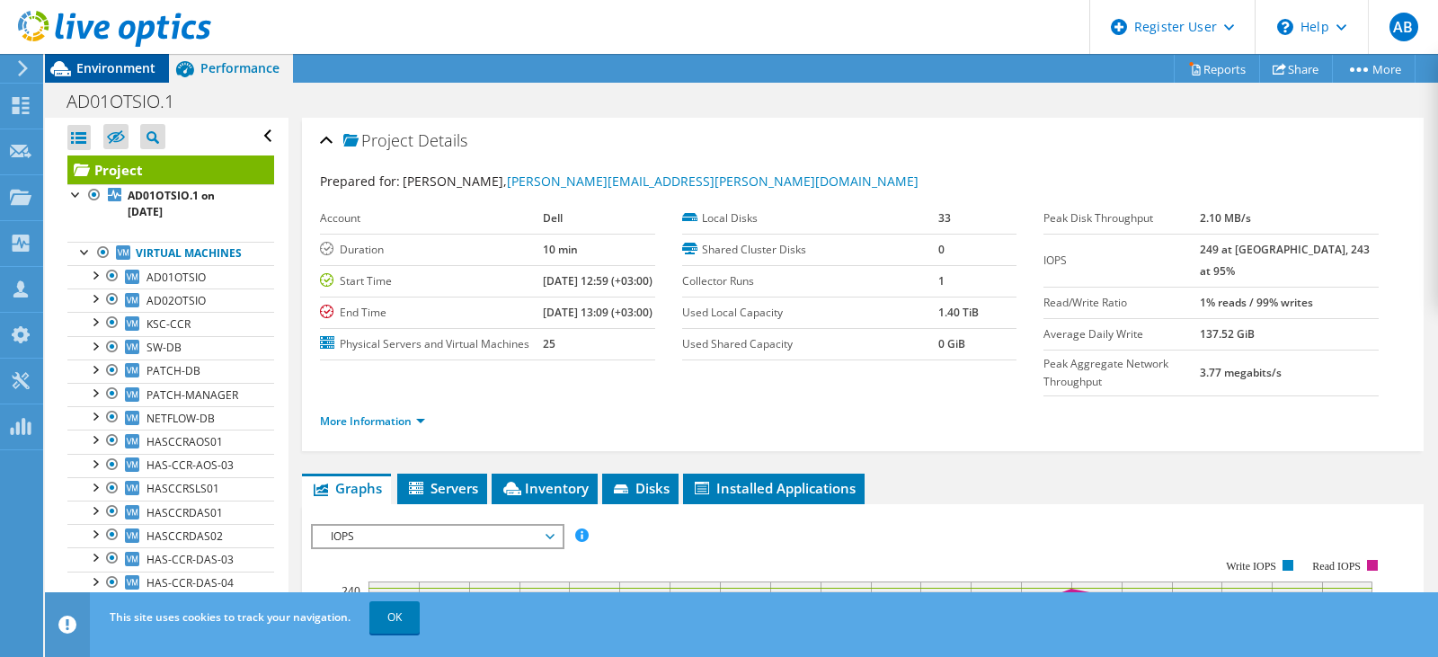
click at [104, 64] on span "Environment" at bounding box center [115, 67] width 79 height 17
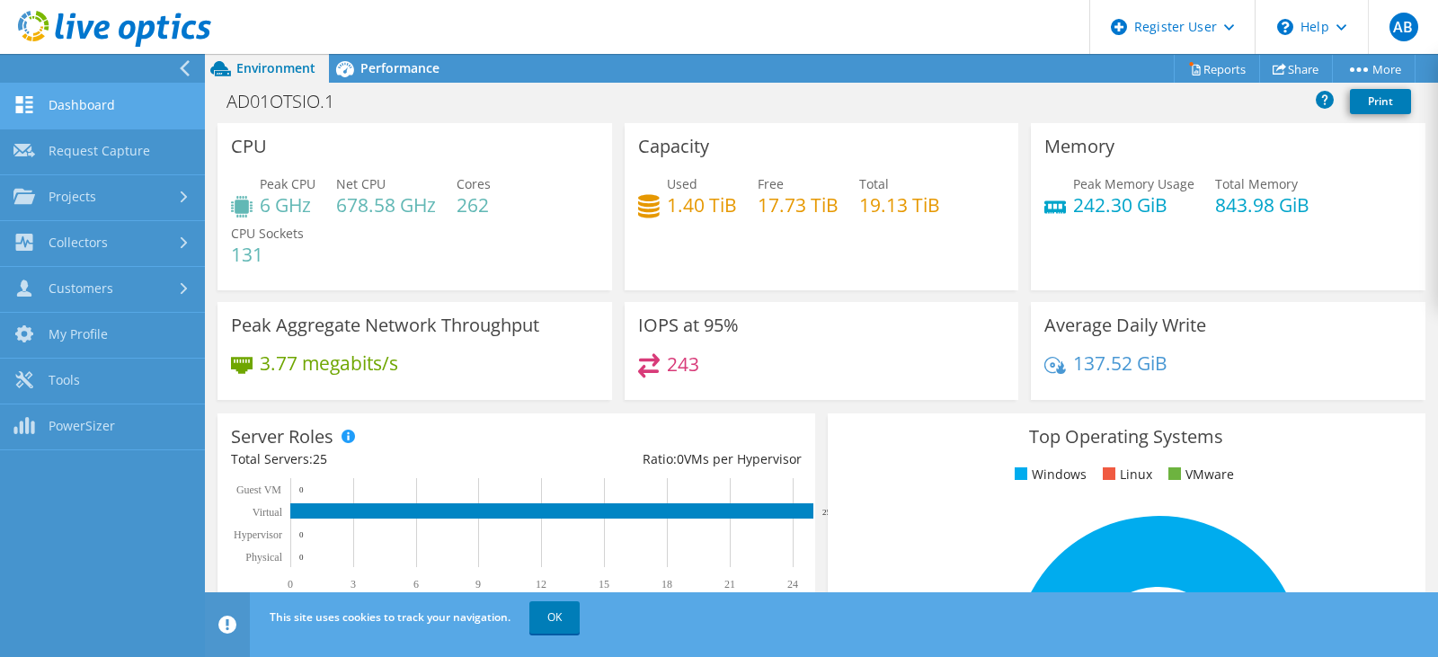
click at [57, 102] on link "Dashboard" at bounding box center [102, 107] width 205 height 46
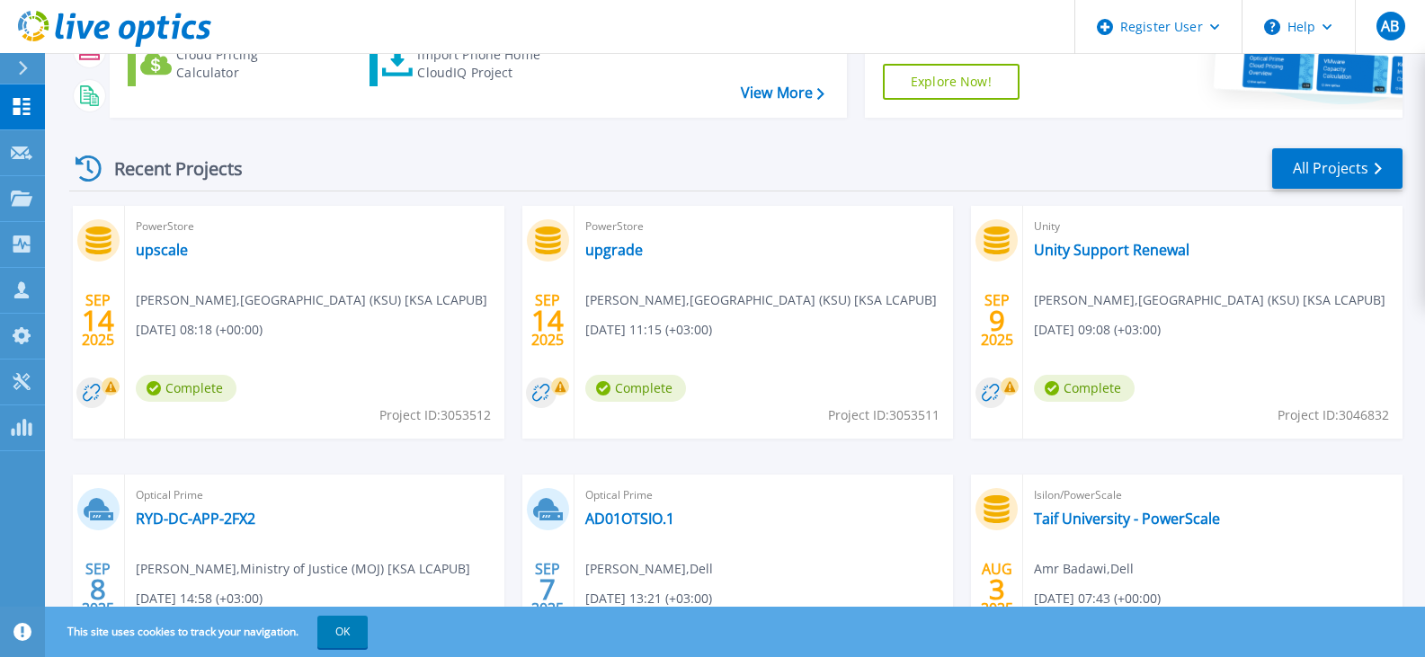
scroll to position [270, 0]
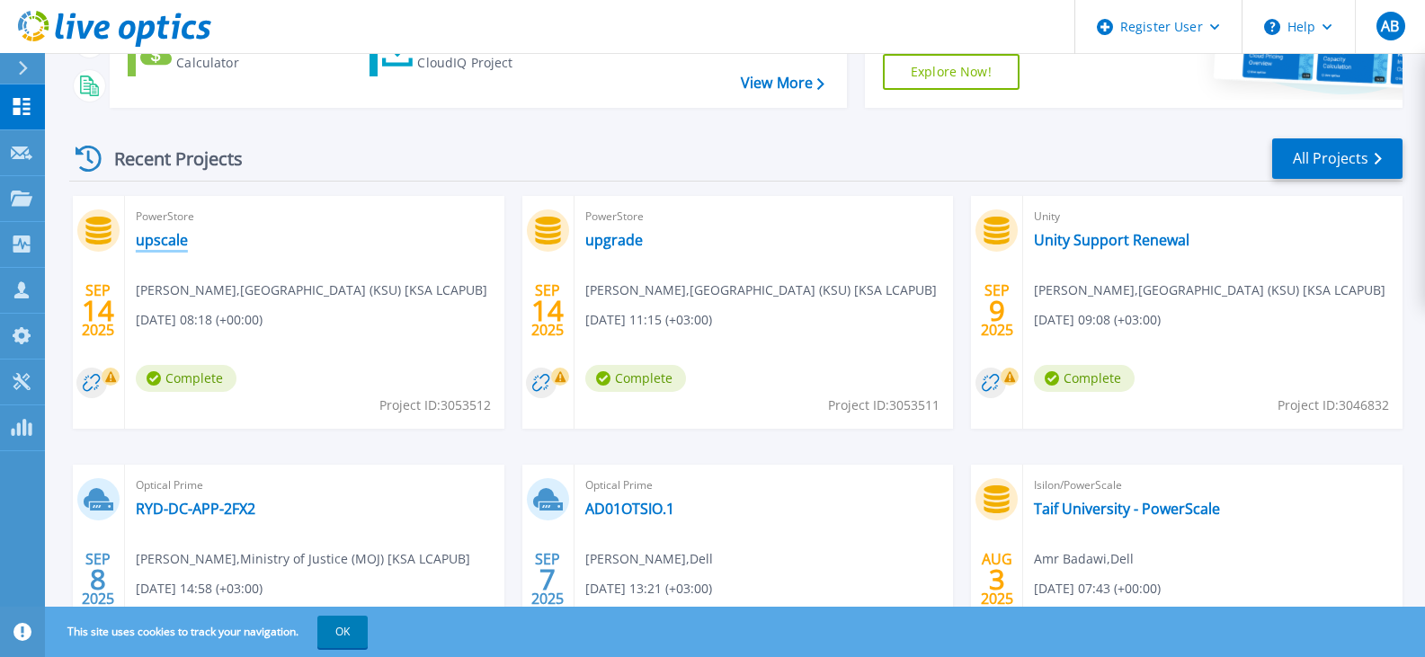
click at [145, 236] on link "upscale" at bounding box center [162, 240] width 52 height 18
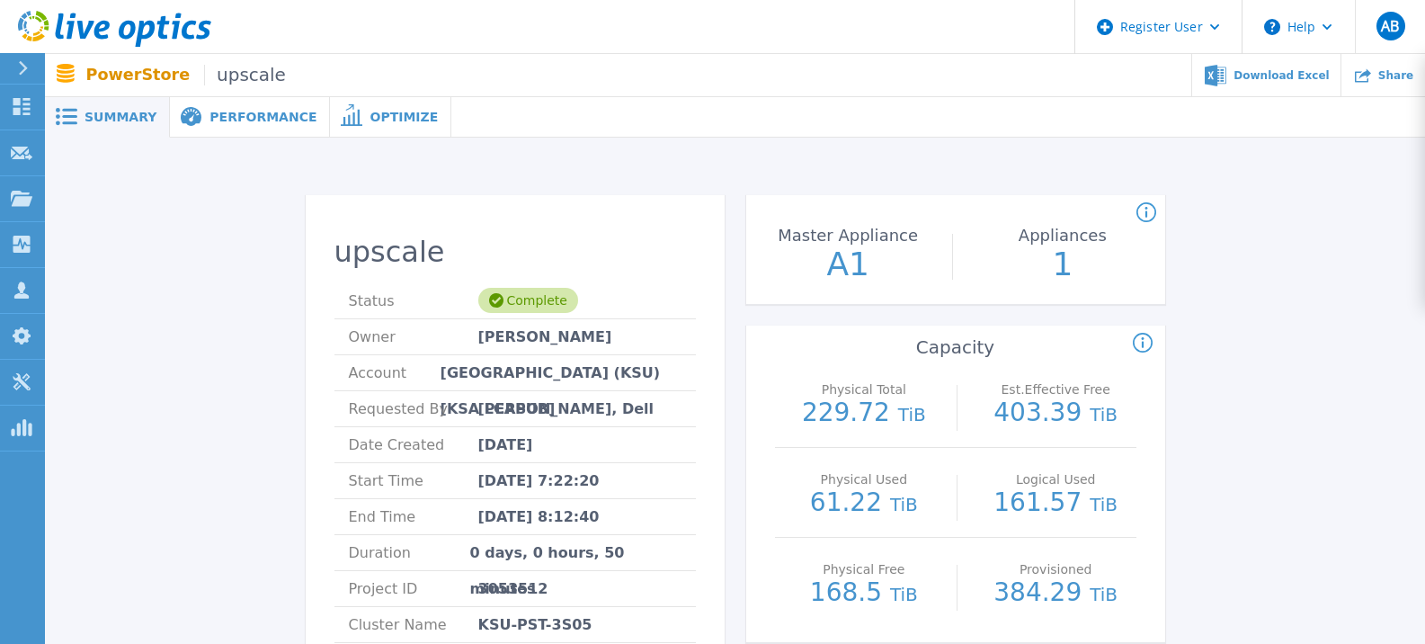
click at [37, 72] on div at bounding box center [30, 68] width 29 height 31
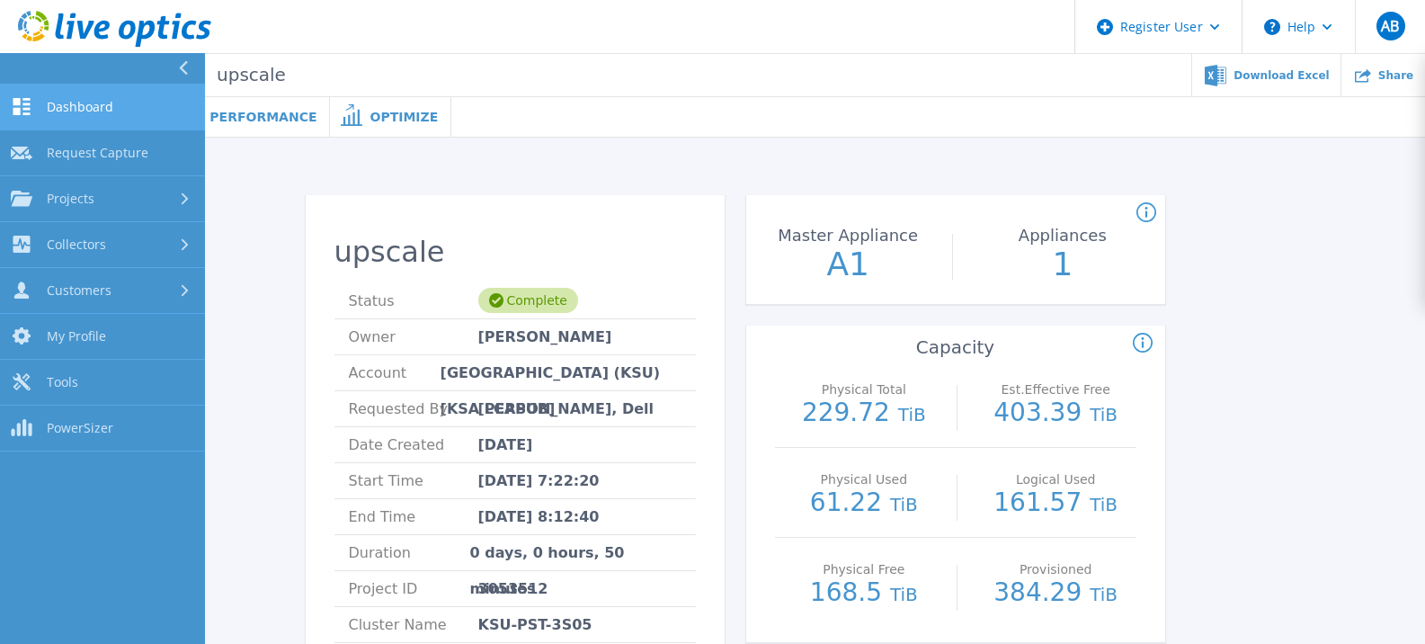
click at [64, 97] on link "Dashboard Dashboard" at bounding box center [102, 108] width 205 height 46
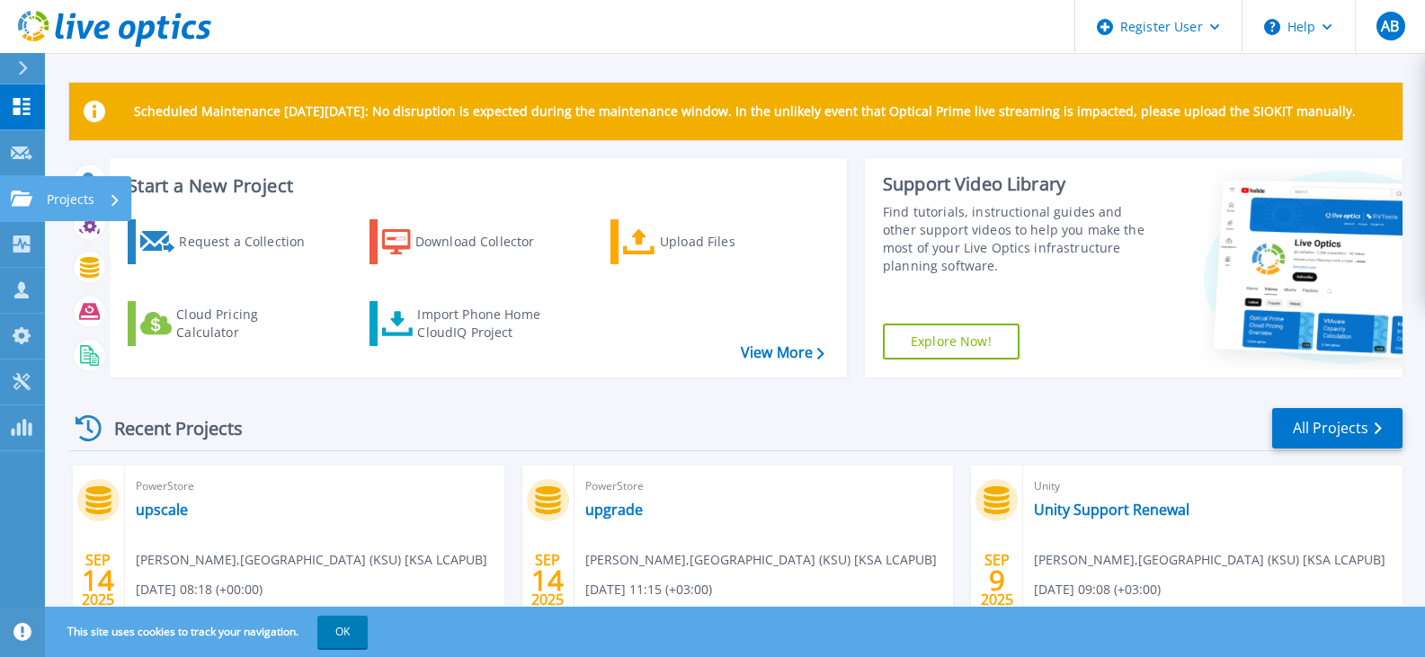
click at [39, 197] on link "Projects Projects" at bounding box center [22, 199] width 45 height 46
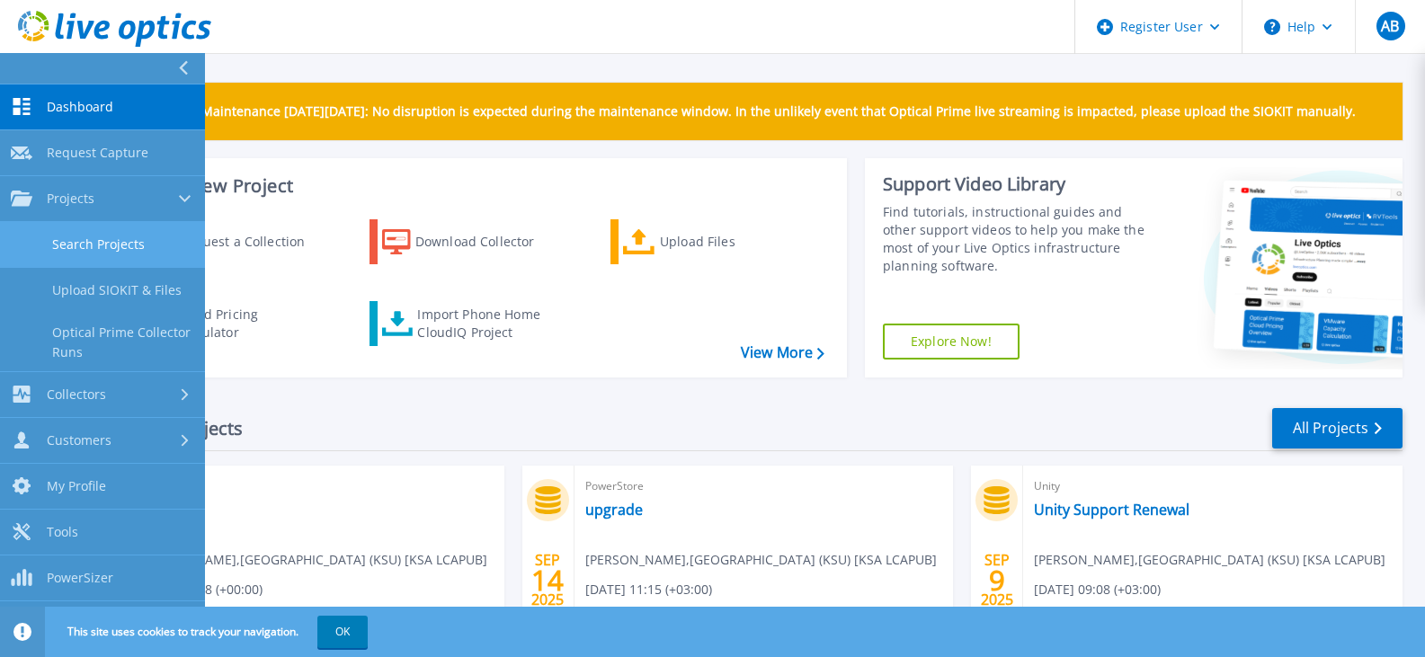
click at [127, 236] on link "Search Projects" at bounding box center [102, 245] width 205 height 46
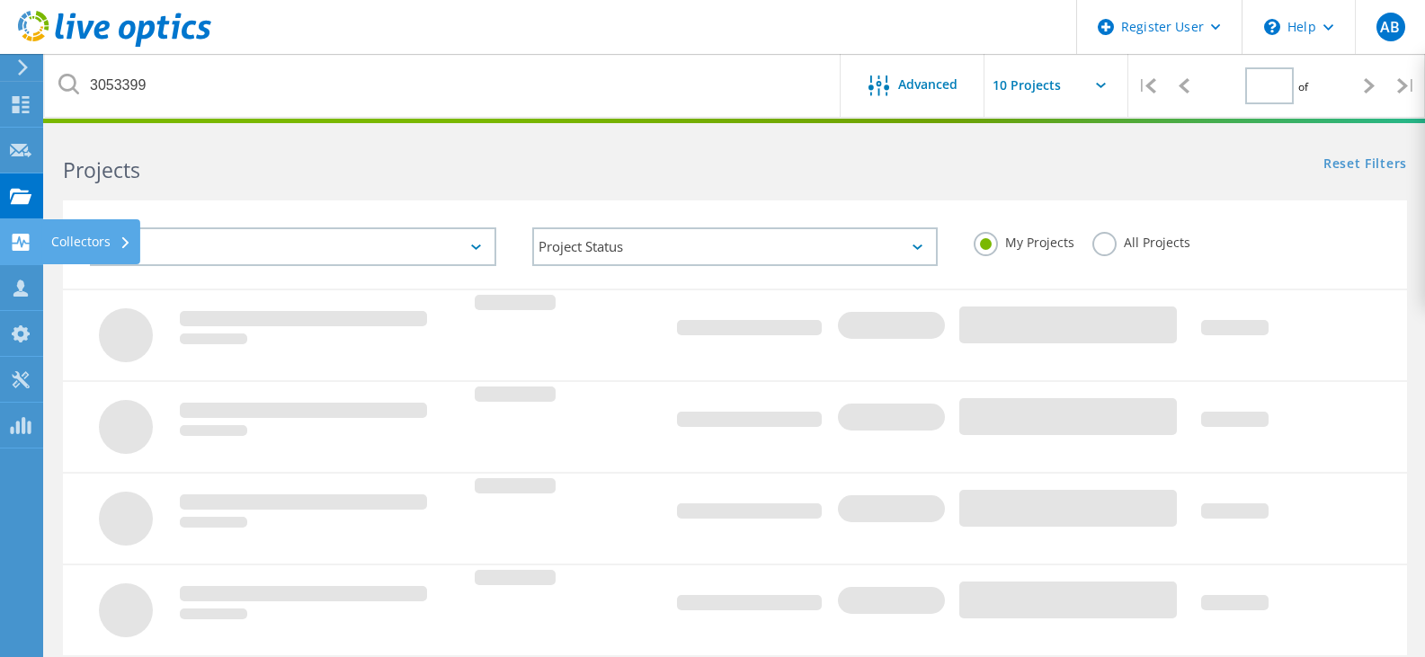
type input "1"
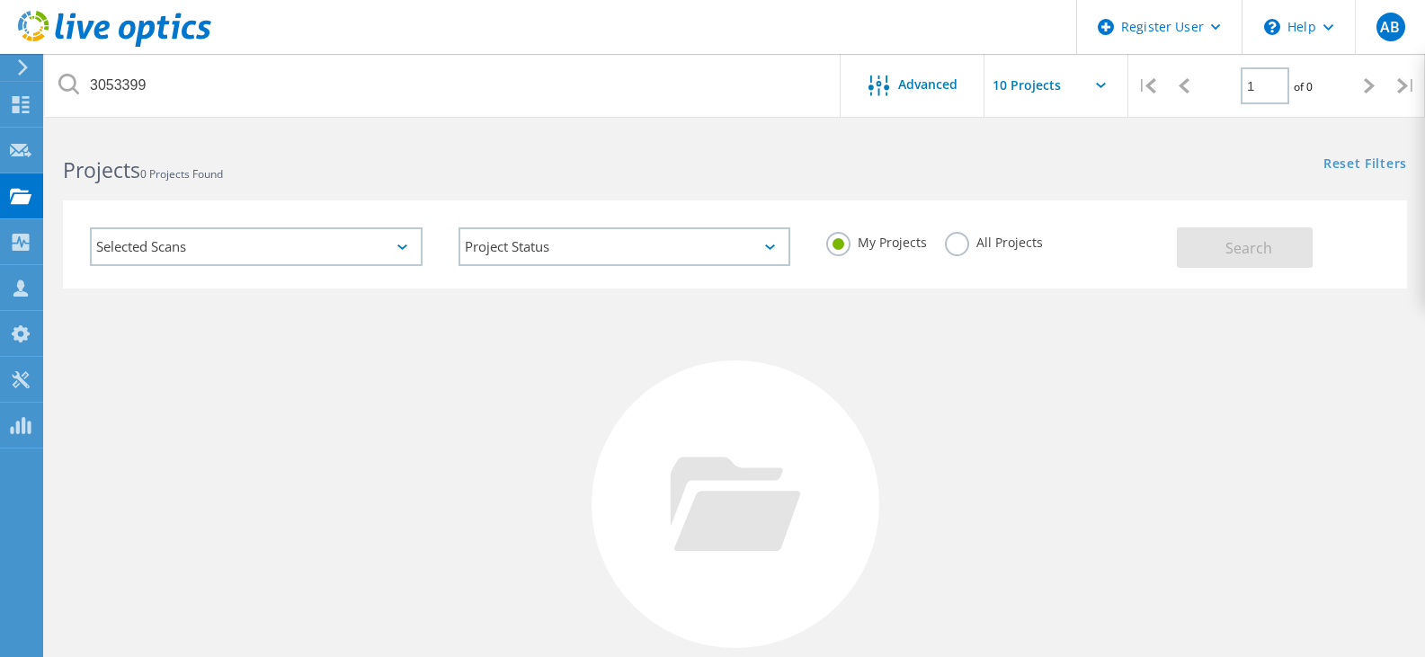
click at [1004, 254] on div "All Projects" at bounding box center [994, 245] width 98 height 26
click at [998, 248] on label "All Projects" at bounding box center [994, 240] width 98 height 17
click at [0, 0] on input "All Projects" at bounding box center [0, 0] width 0 height 0
click at [1198, 248] on button "Search" at bounding box center [1245, 247] width 136 height 40
click at [22, 156] on icon at bounding box center [21, 150] width 22 height 17
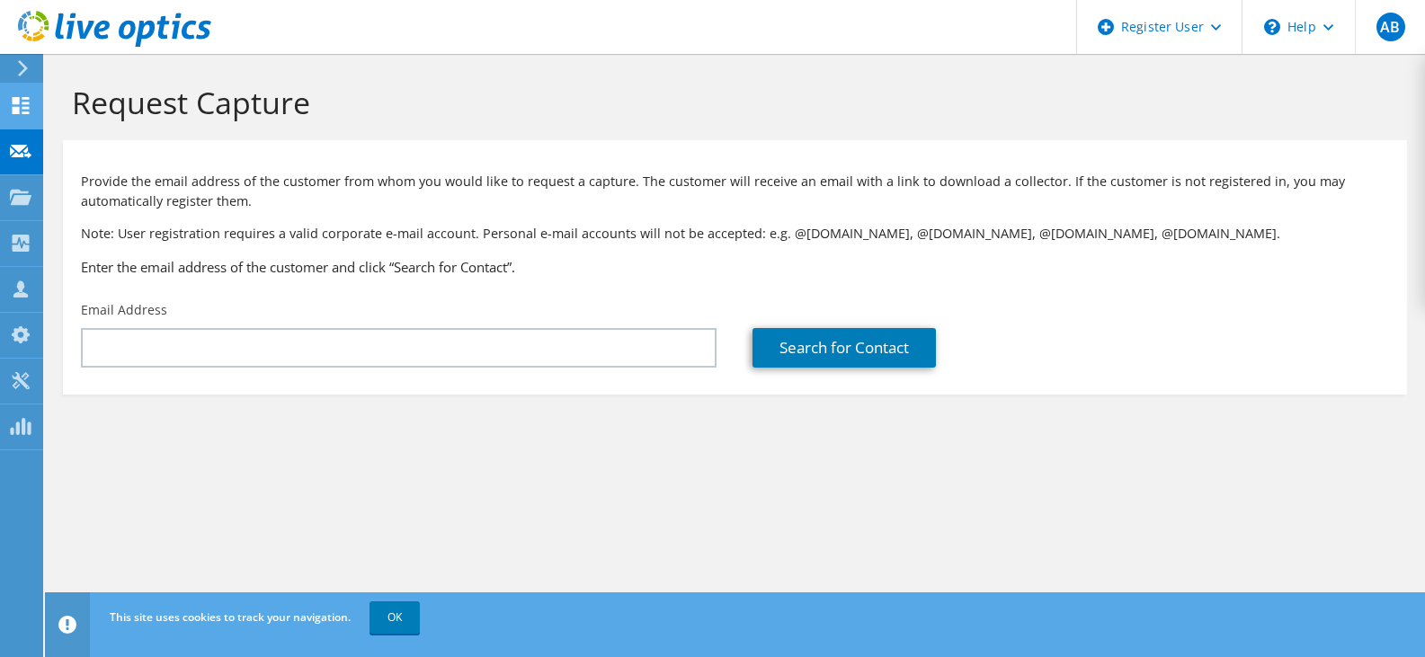
drag, startPoint x: 0, startPoint y: 0, endPoint x: 24, endPoint y: 102, distance: 105.3
click at [24, 102] on use at bounding box center [21, 105] width 17 height 17
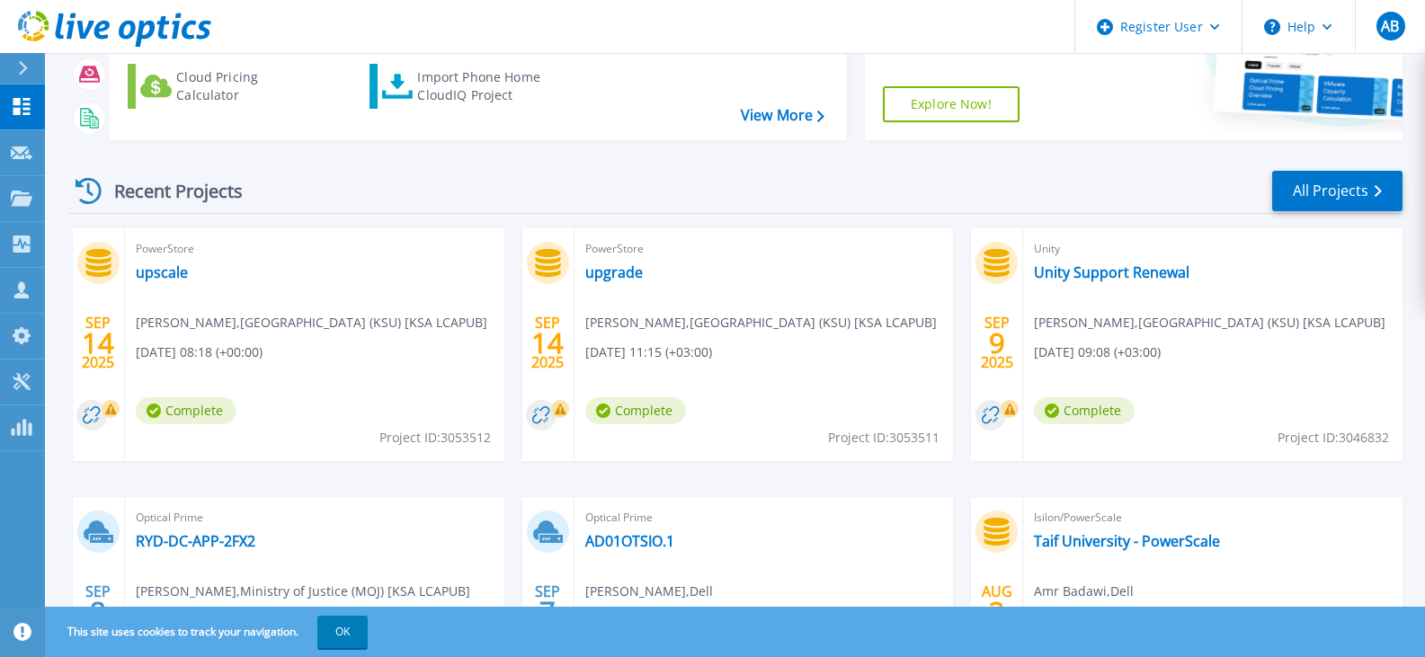
scroll to position [270, 0]
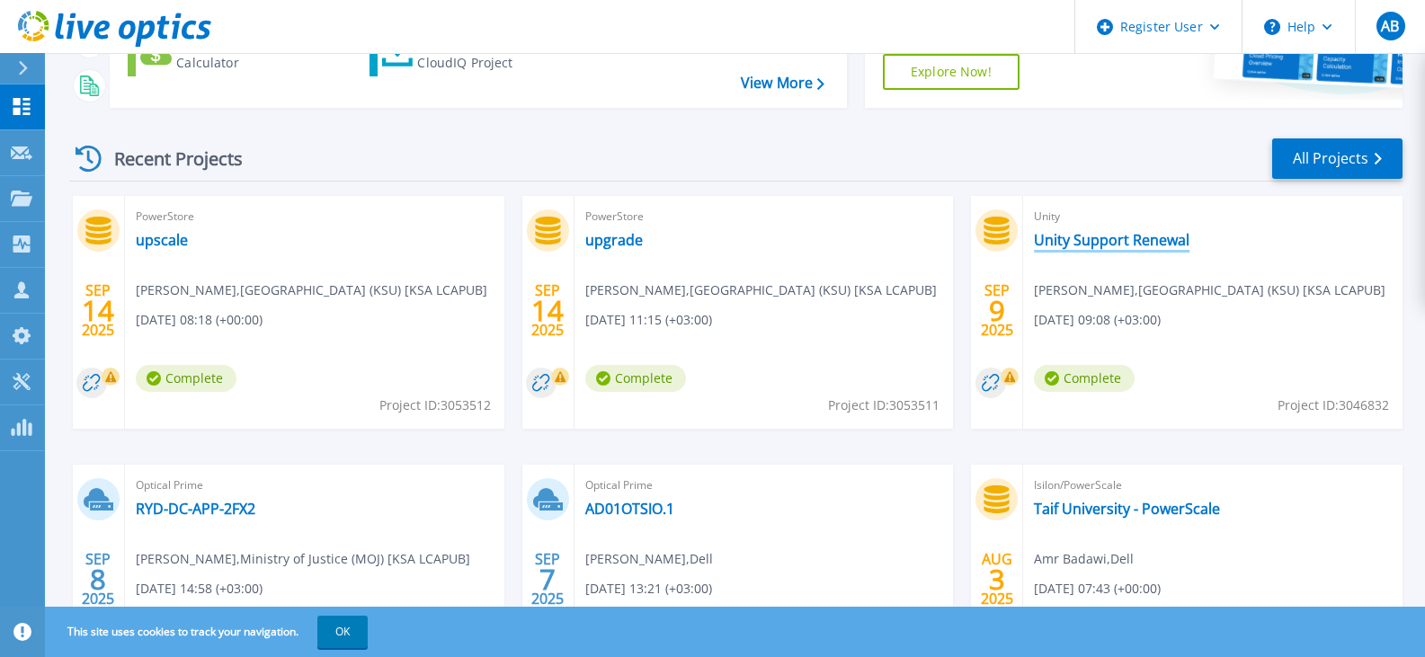
click at [1091, 245] on link "Unity Support Renewal" at bounding box center [1112, 240] width 156 height 18
